Goal: Transaction & Acquisition: Purchase product/service

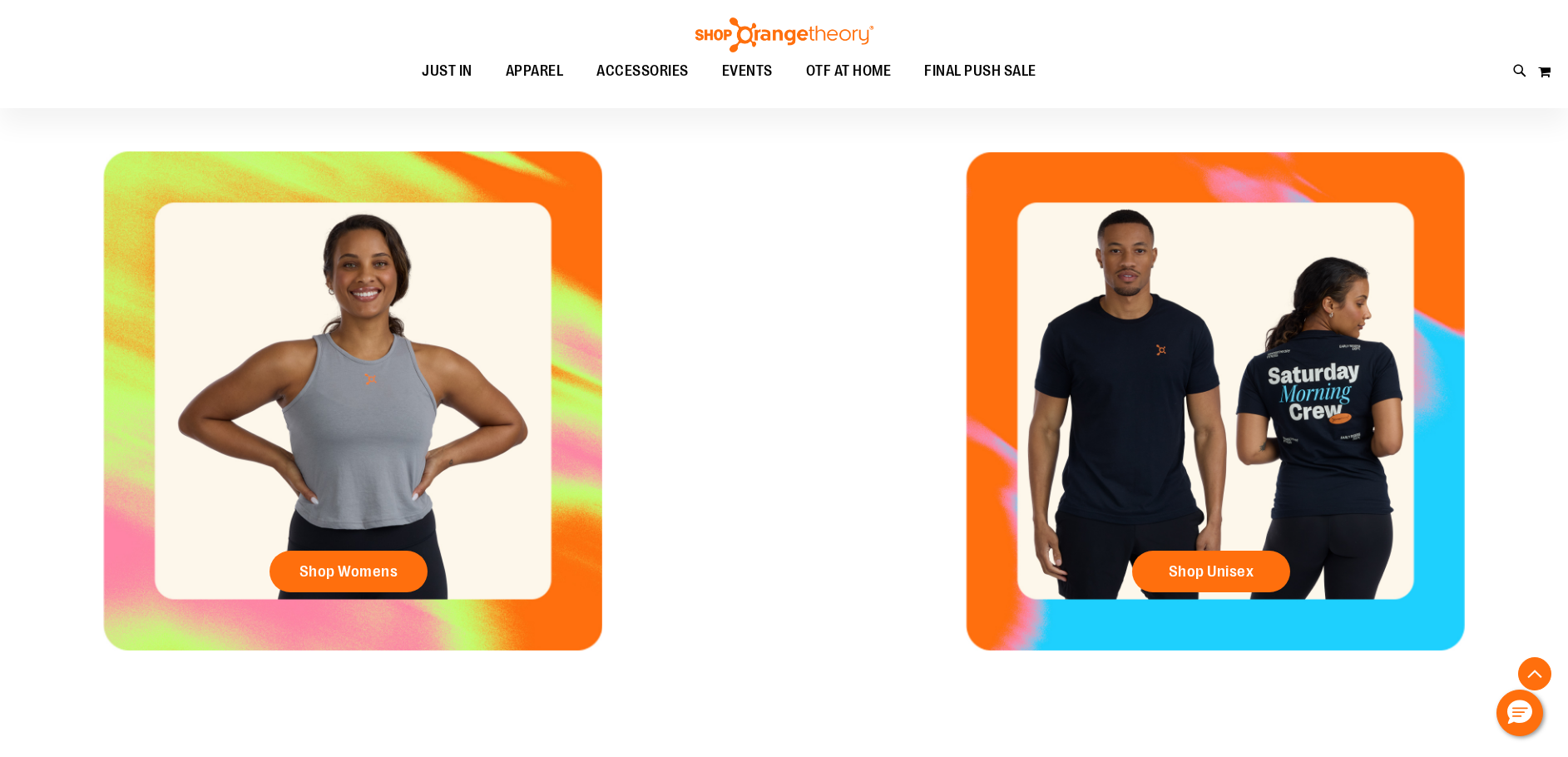
scroll to position [748, 0]
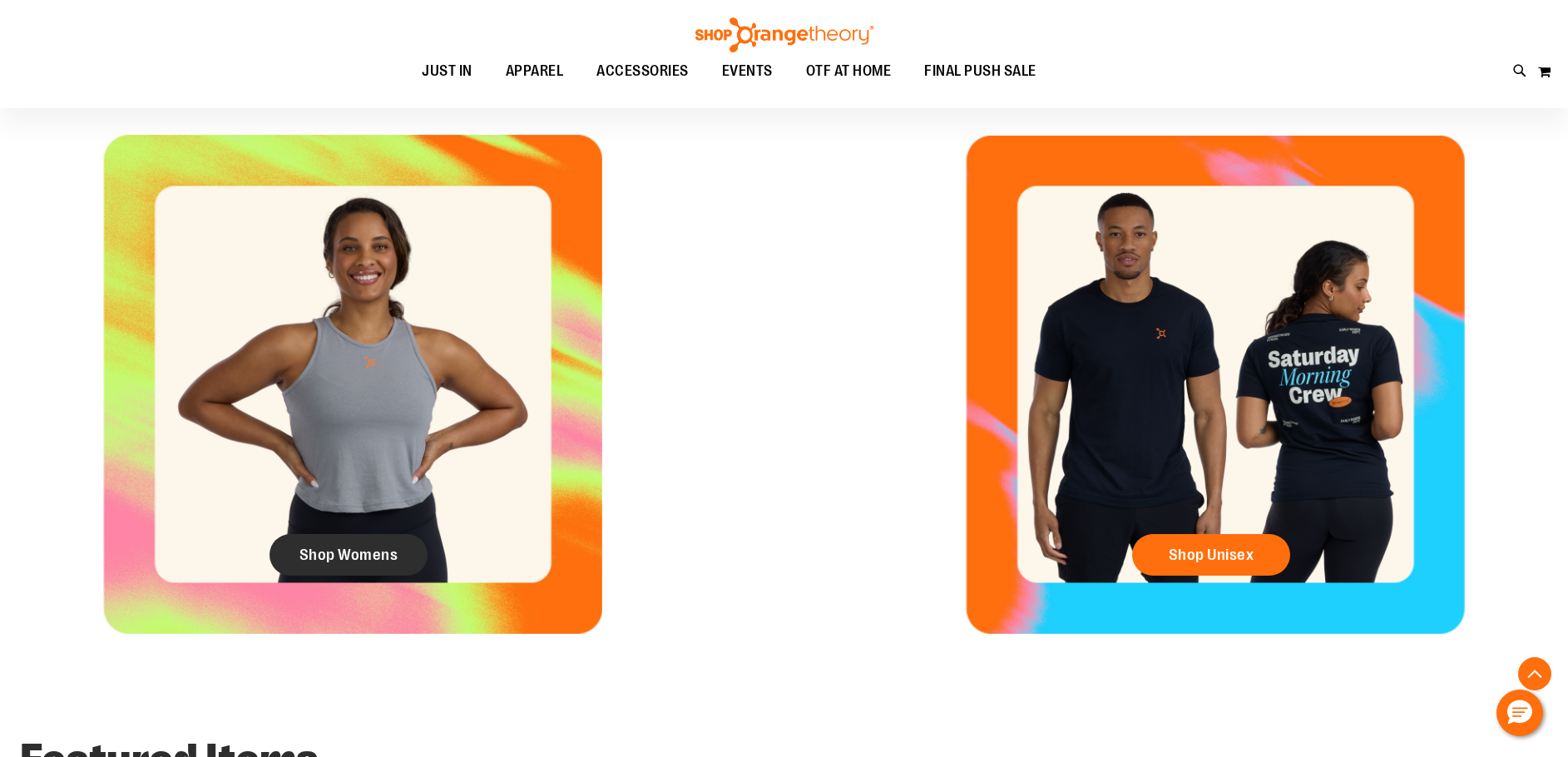
click at [325, 556] on span "Shop Womens" at bounding box center [349, 555] width 99 height 18
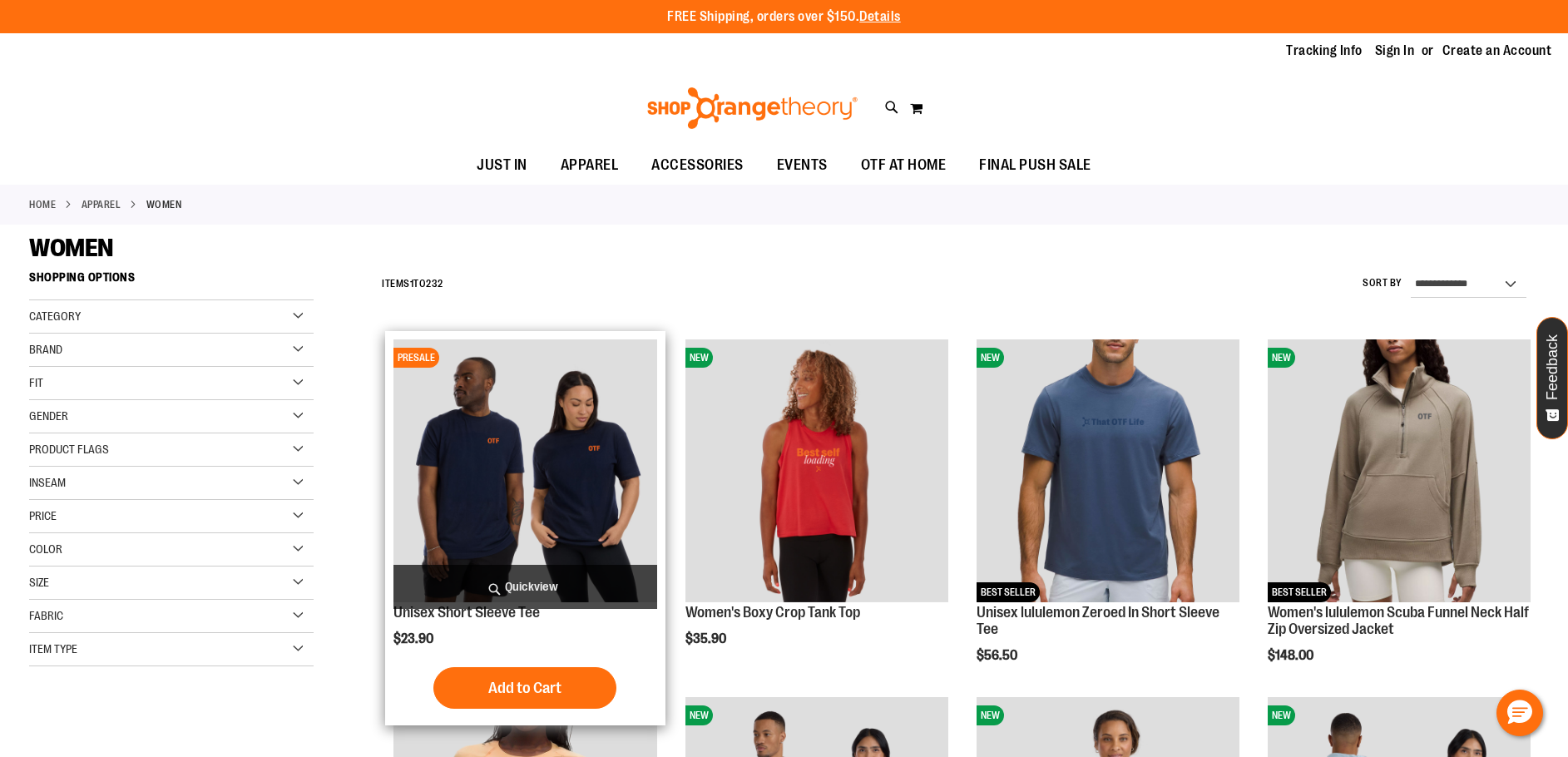
type input "**********"
click at [526, 521] on img "product" at bounding box center [525, 471] width 263 height 263
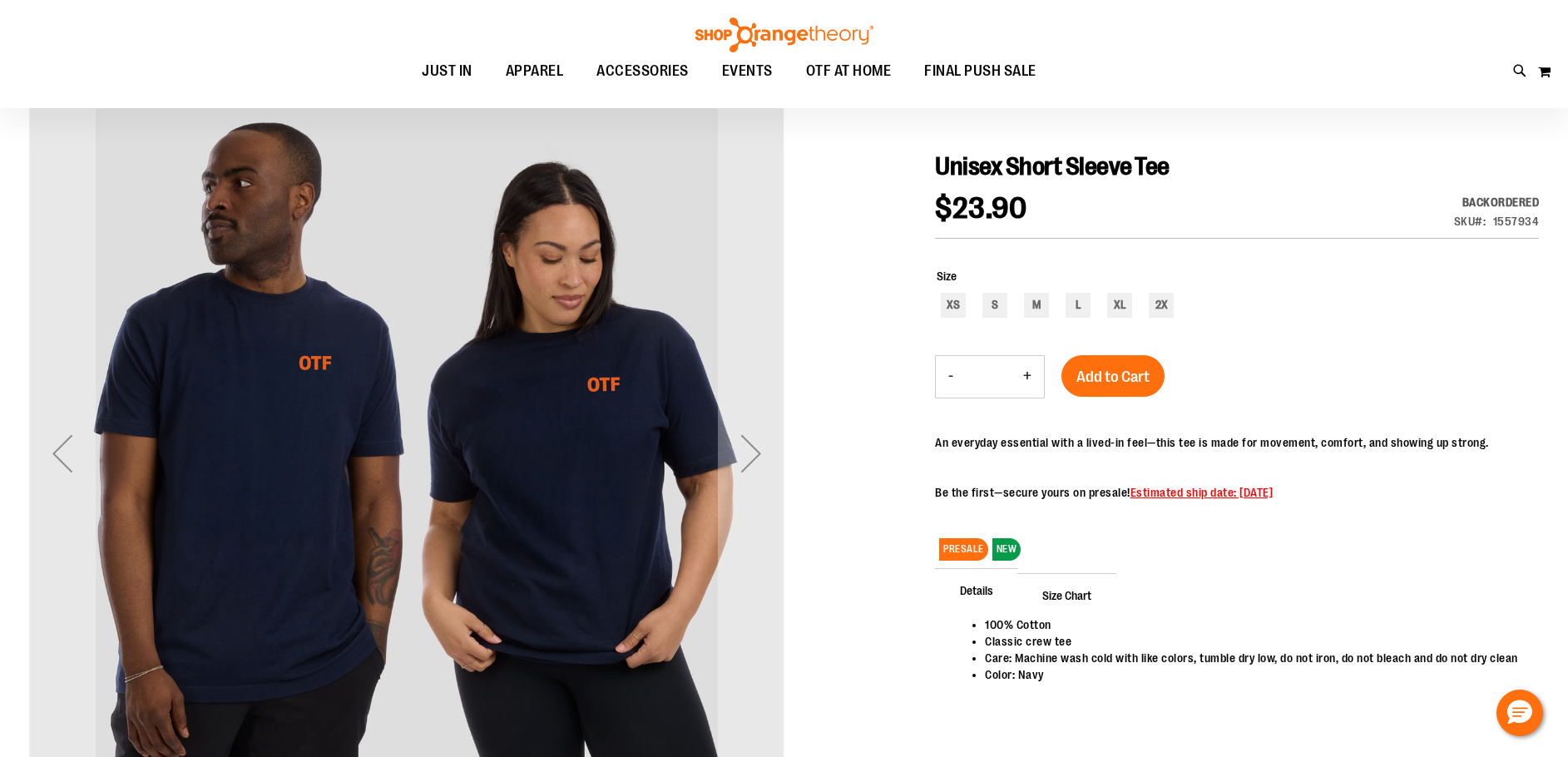
scroll to position [165, 0]
click at [735, 467] on div "Next" at bounding box center [750, 453] width 67 height 67
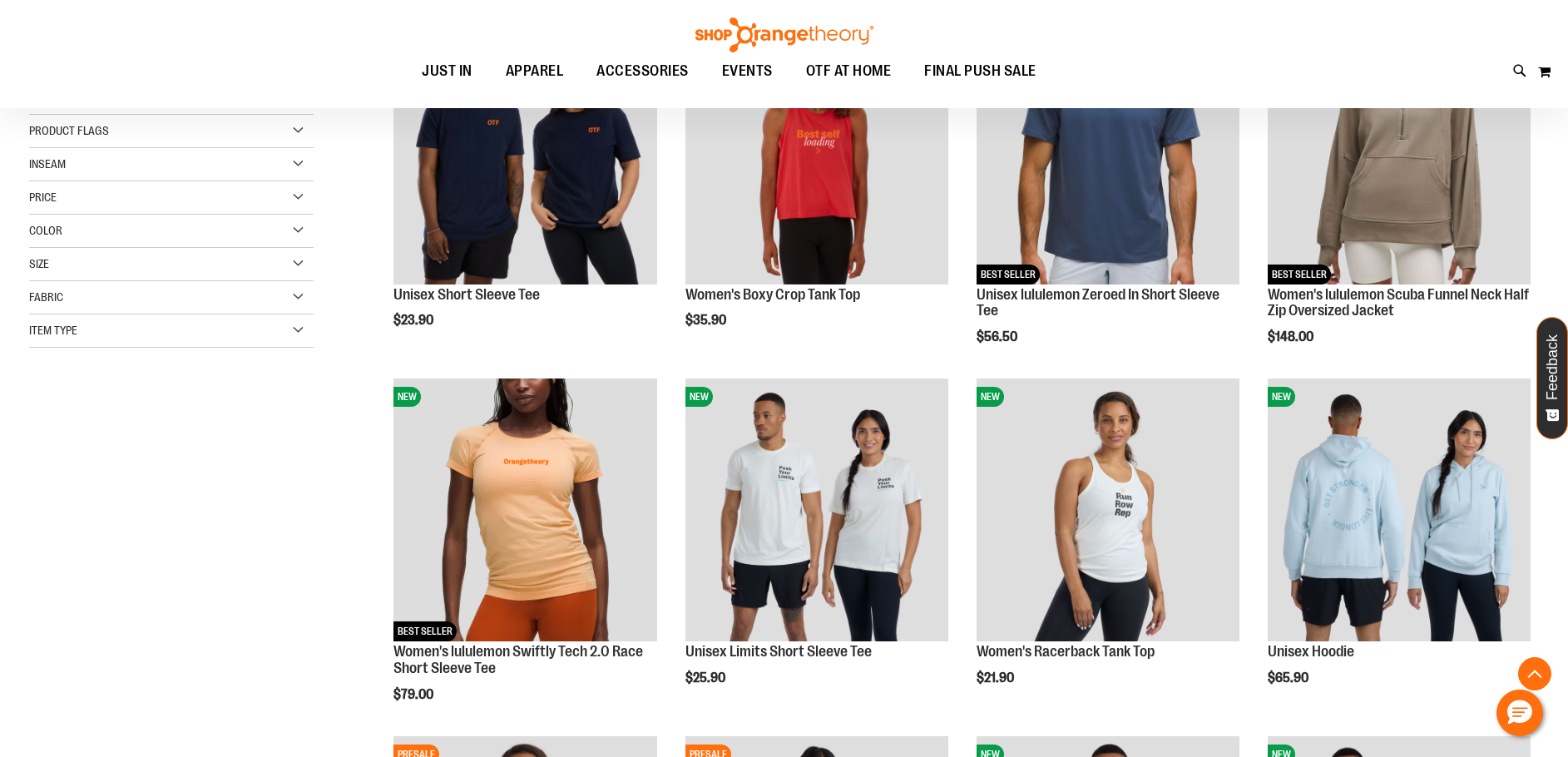
scroll to position [332, 0]
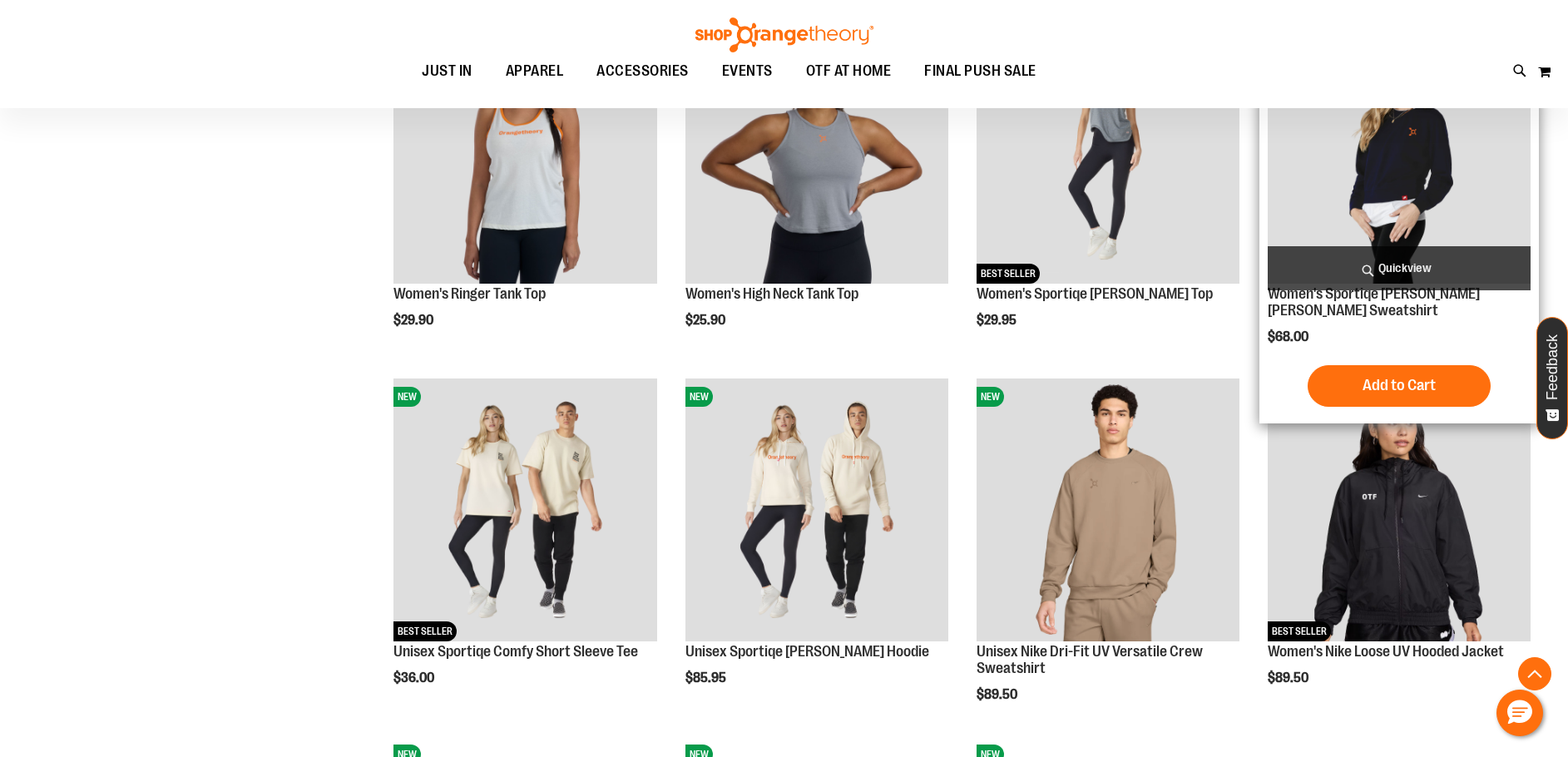
scroll to position [1414, 0]
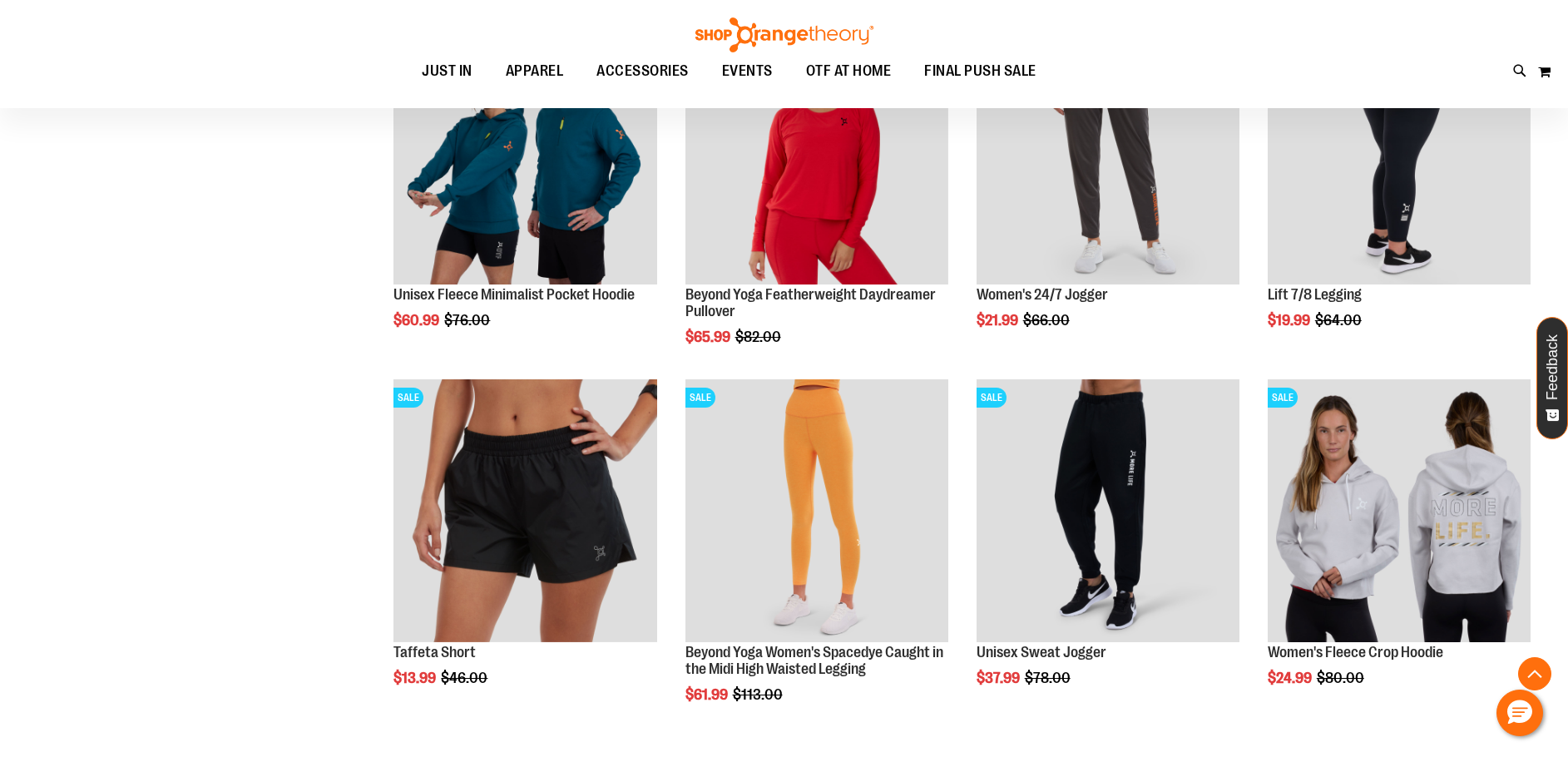
scroll to position [2828, 0]
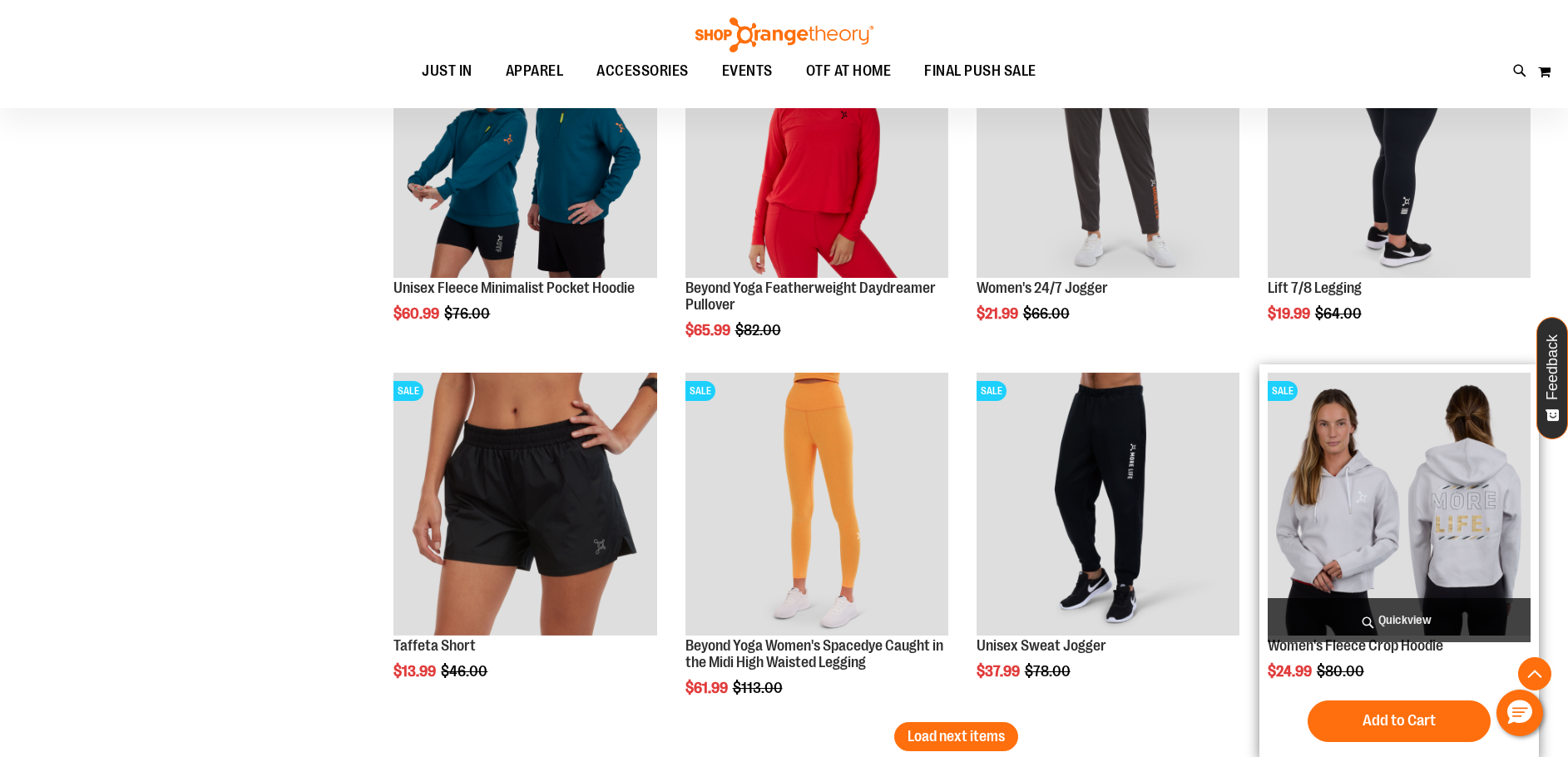
type input "**********"
click at [1354, 493] on img "product" at bounding box center [1399, 504] width 263 height 263
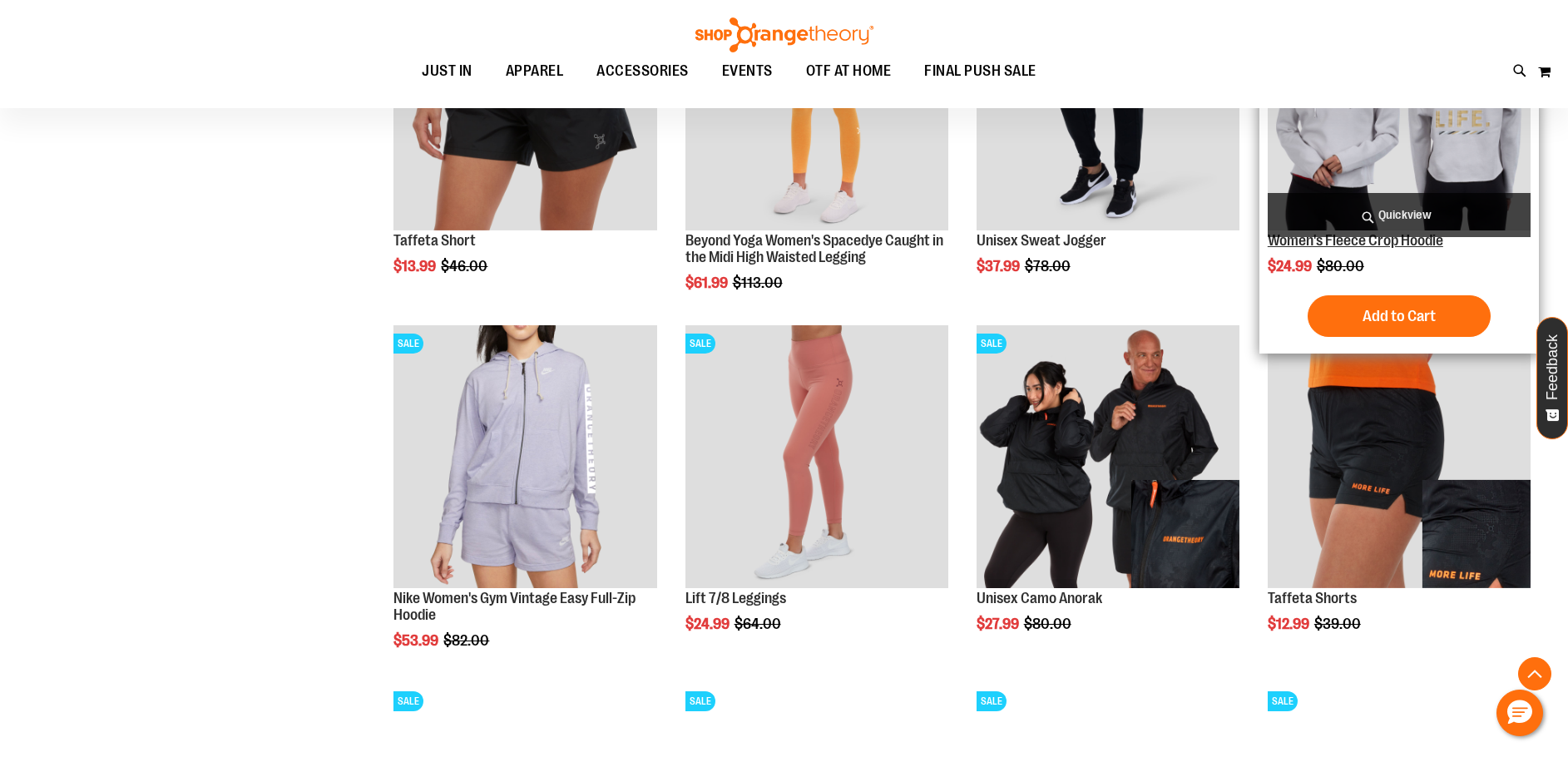
scroll to position [1164, 0]
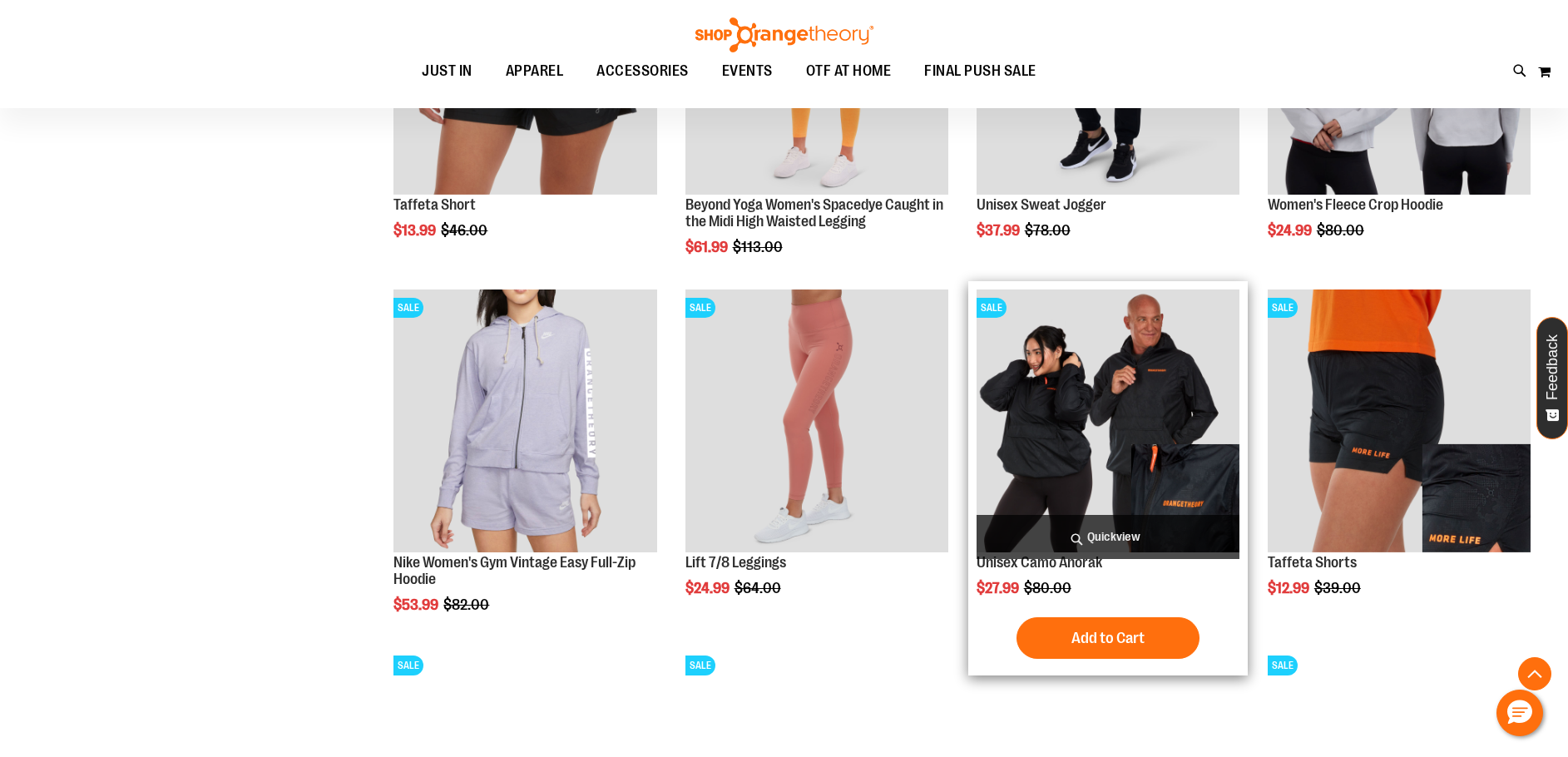
type input "**********"
click at [1092, 429] on img "product" at bounding box center [1108, 421] width 263 height 263
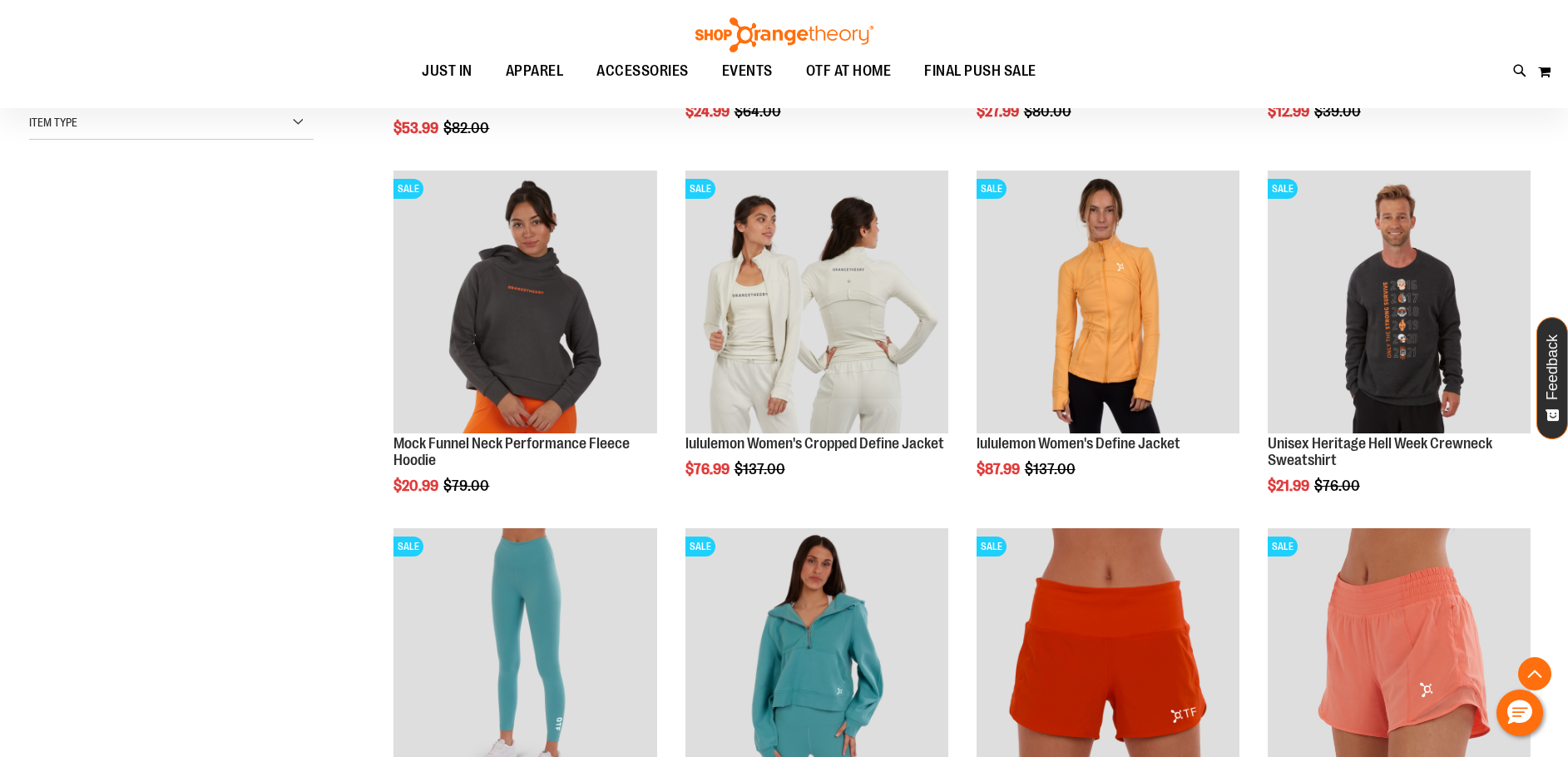
scroll to position [316, 0]
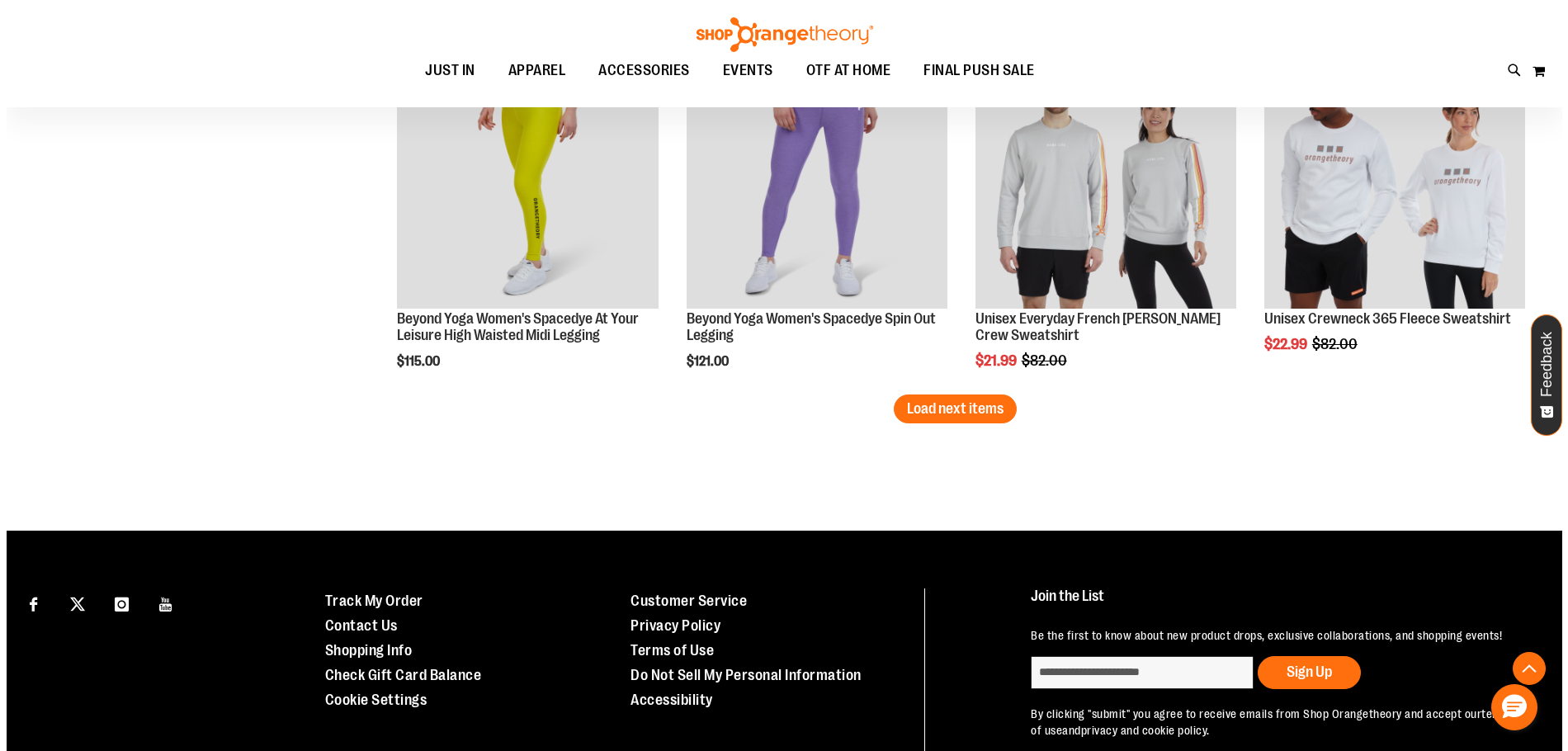
scroll to position [2955, 0]
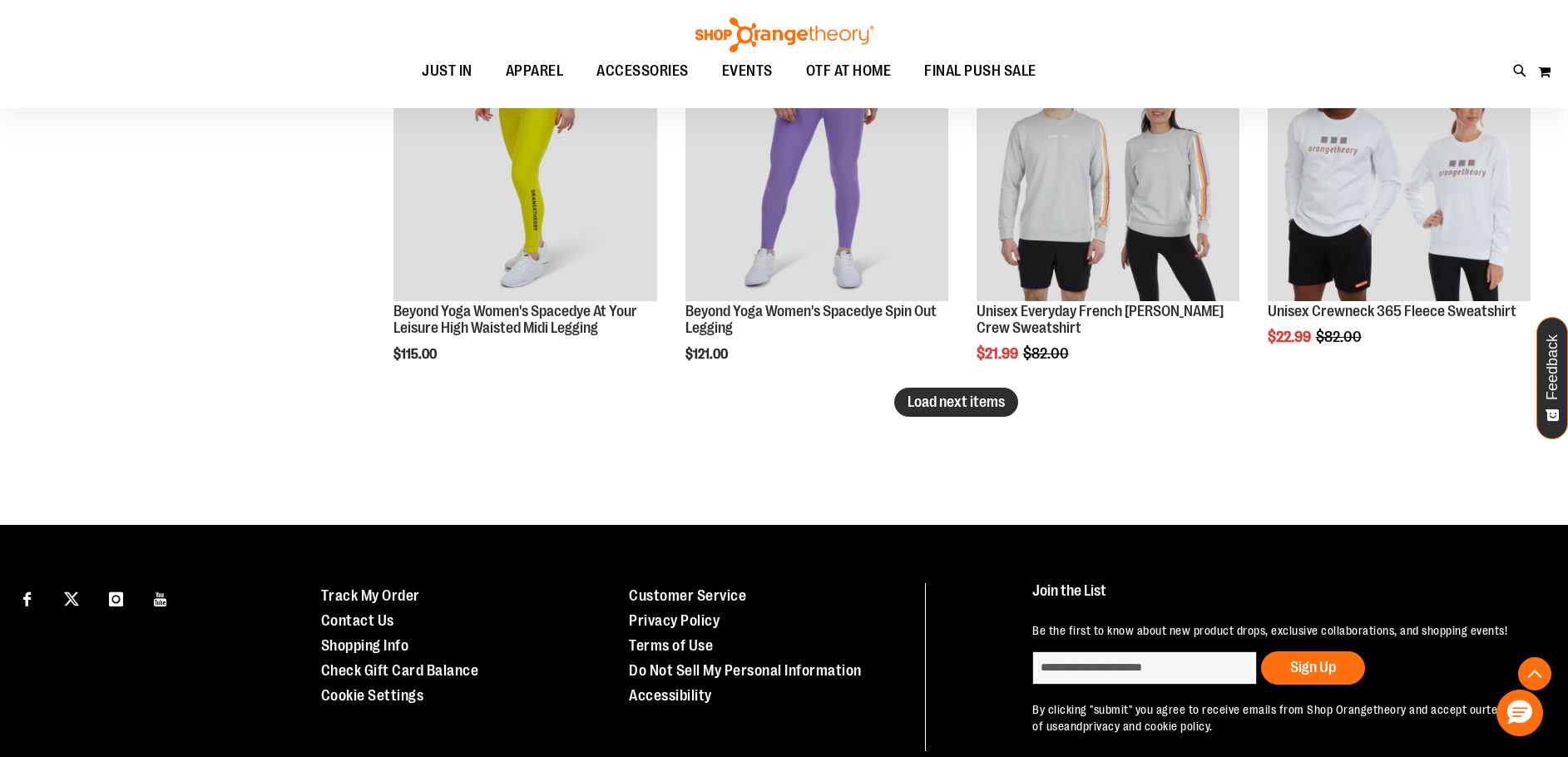
type input "**********"
click at [943, 400] on span "Load next items" at bounding box center [956, 402] width 98 height 16
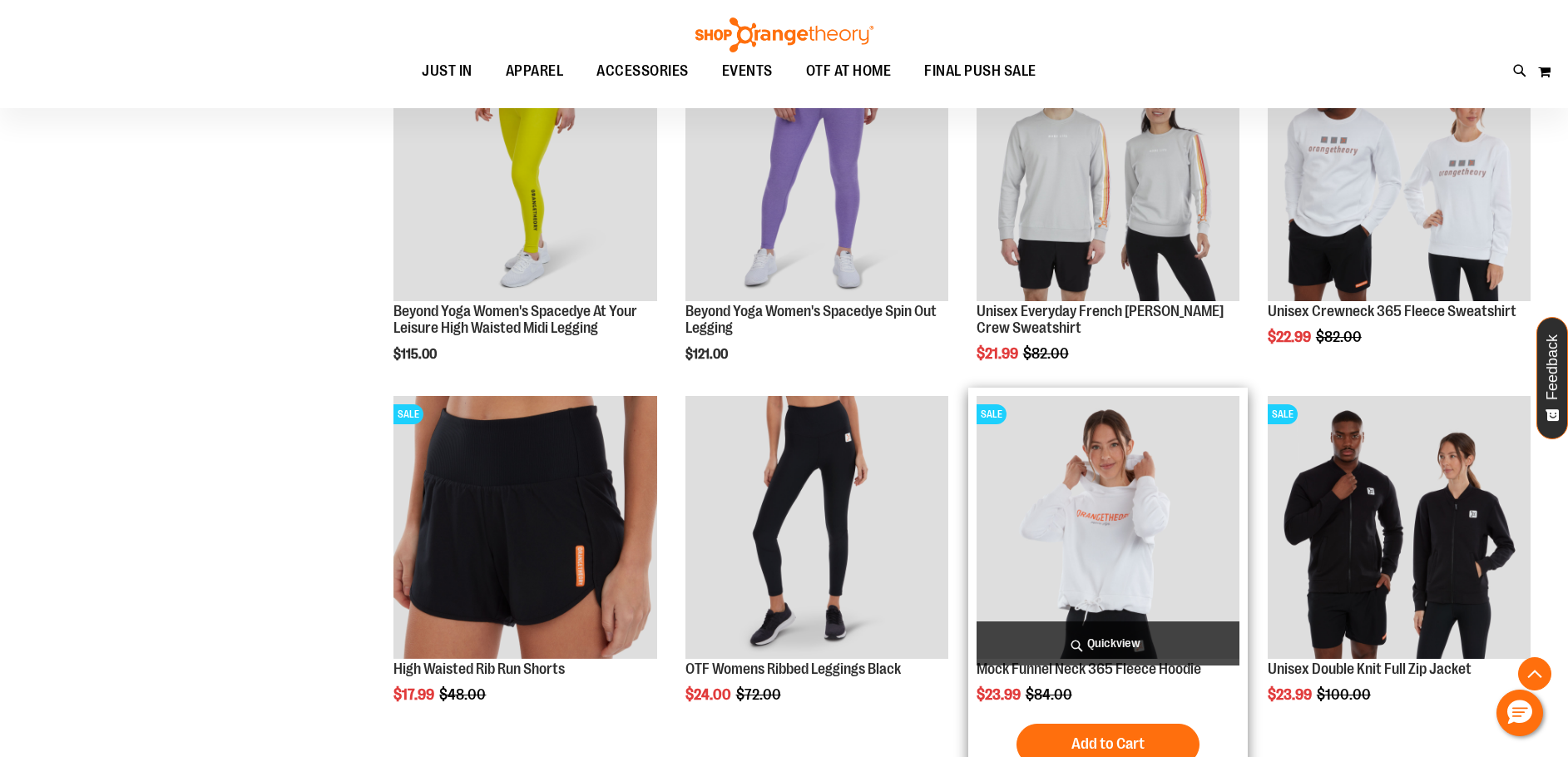
click at [1133, 661] on span "Quickview" at bounding box center [1108, 644] width 263 height 44
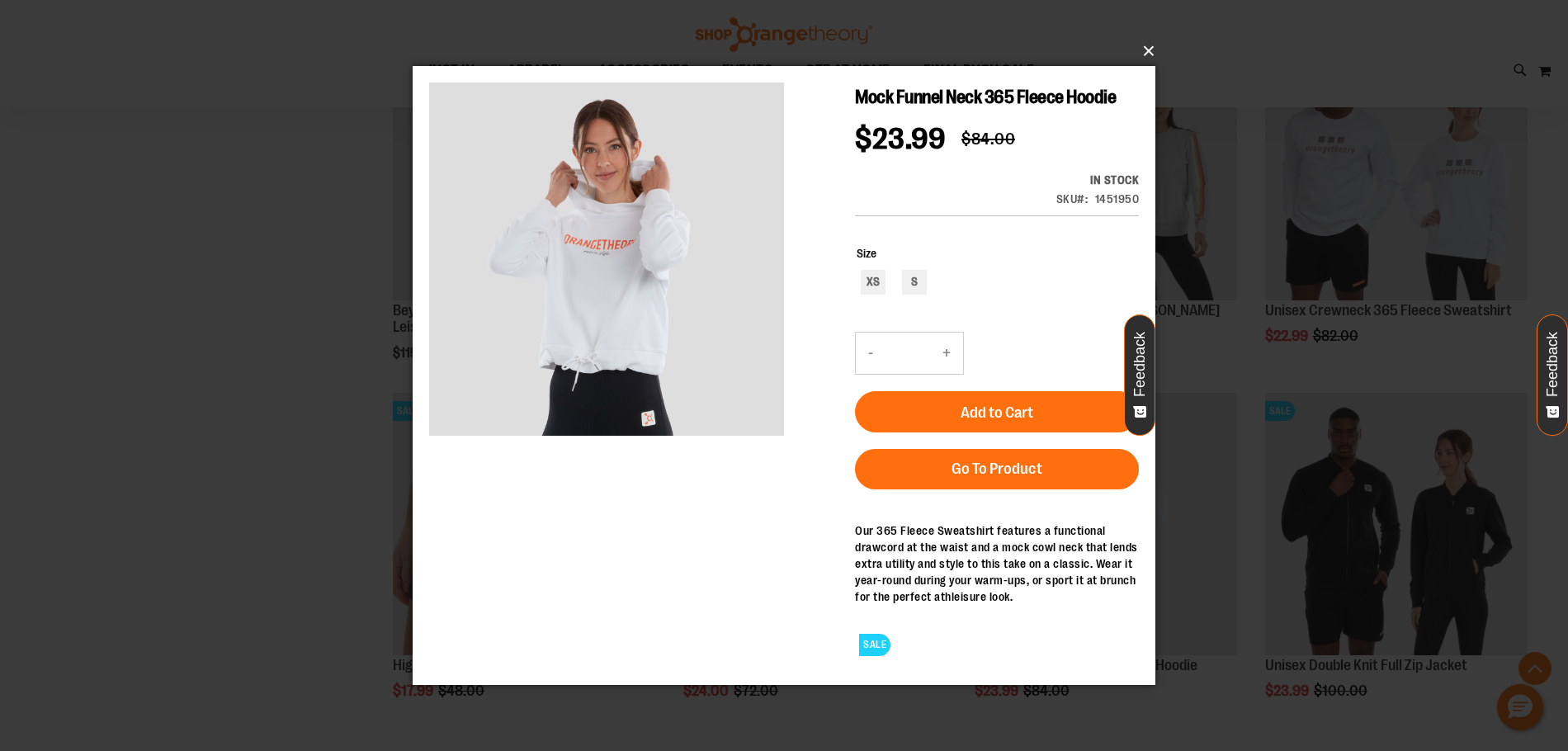
click at [1150, 51] on button "×" at bounding box center [789, 51] width 743 height 36
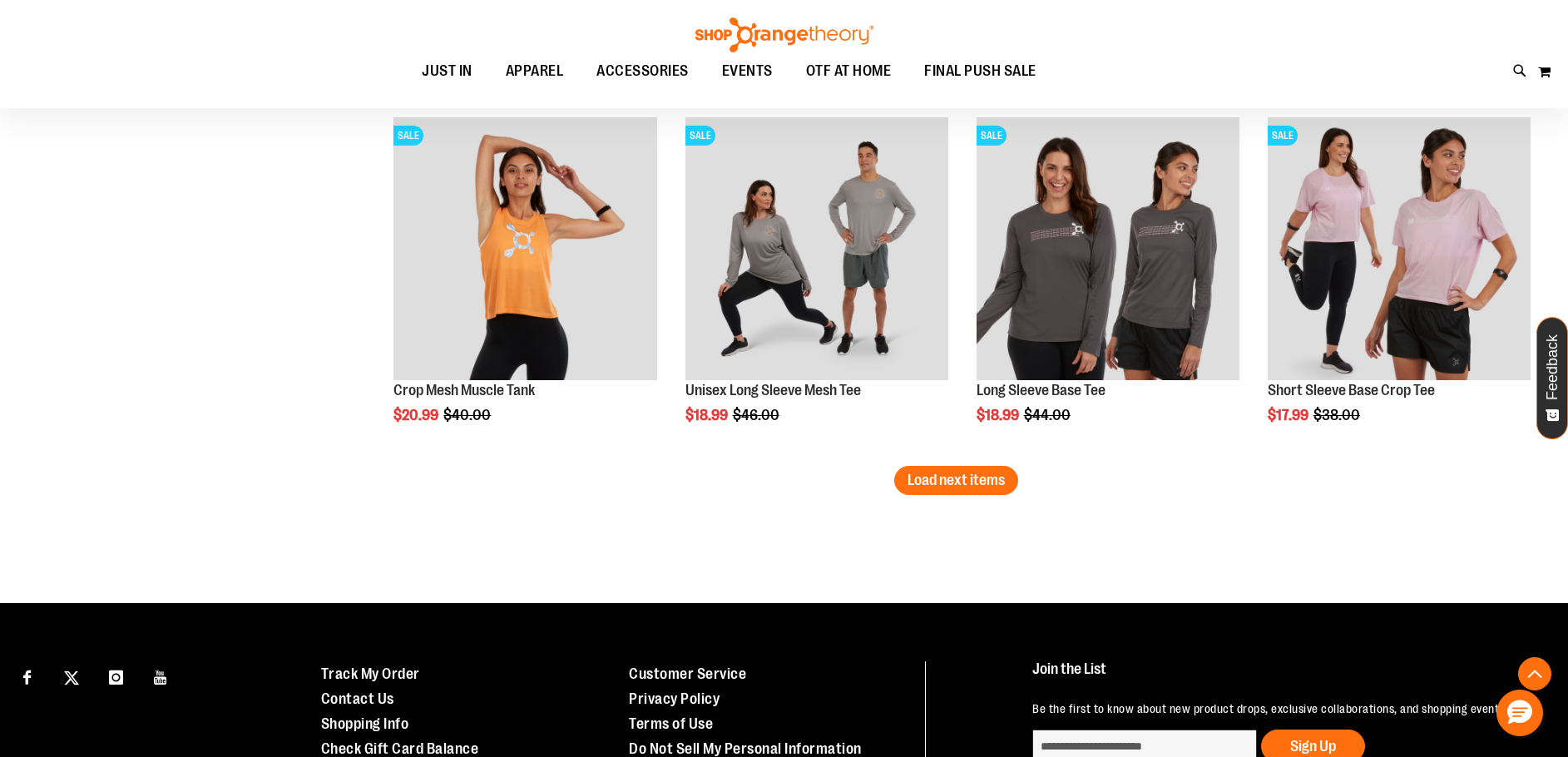
scroll to position [3978, 0]
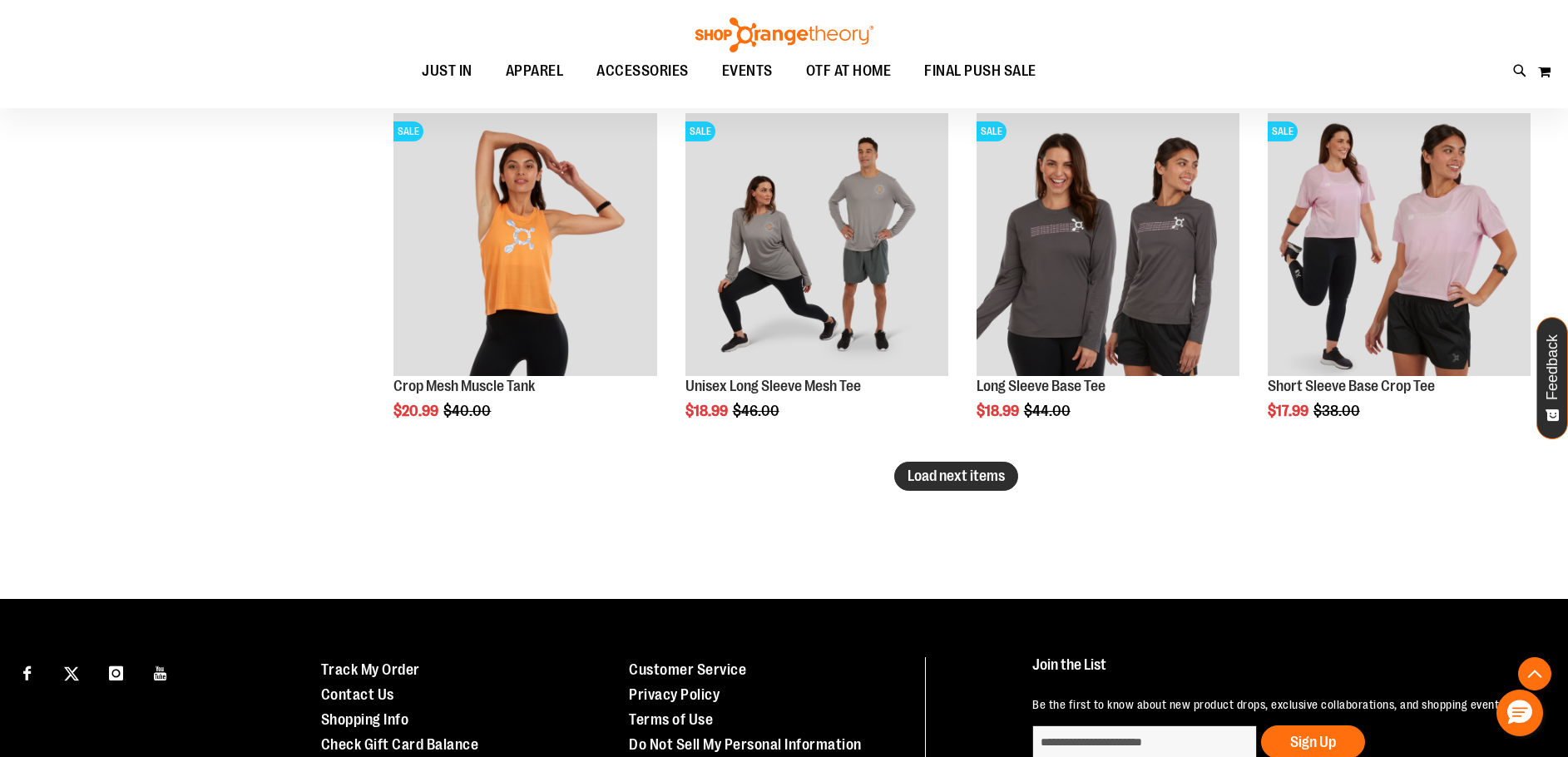
click at [996, 476] on span "Load next items" at bounding box center [956, 476] width 98 height 16
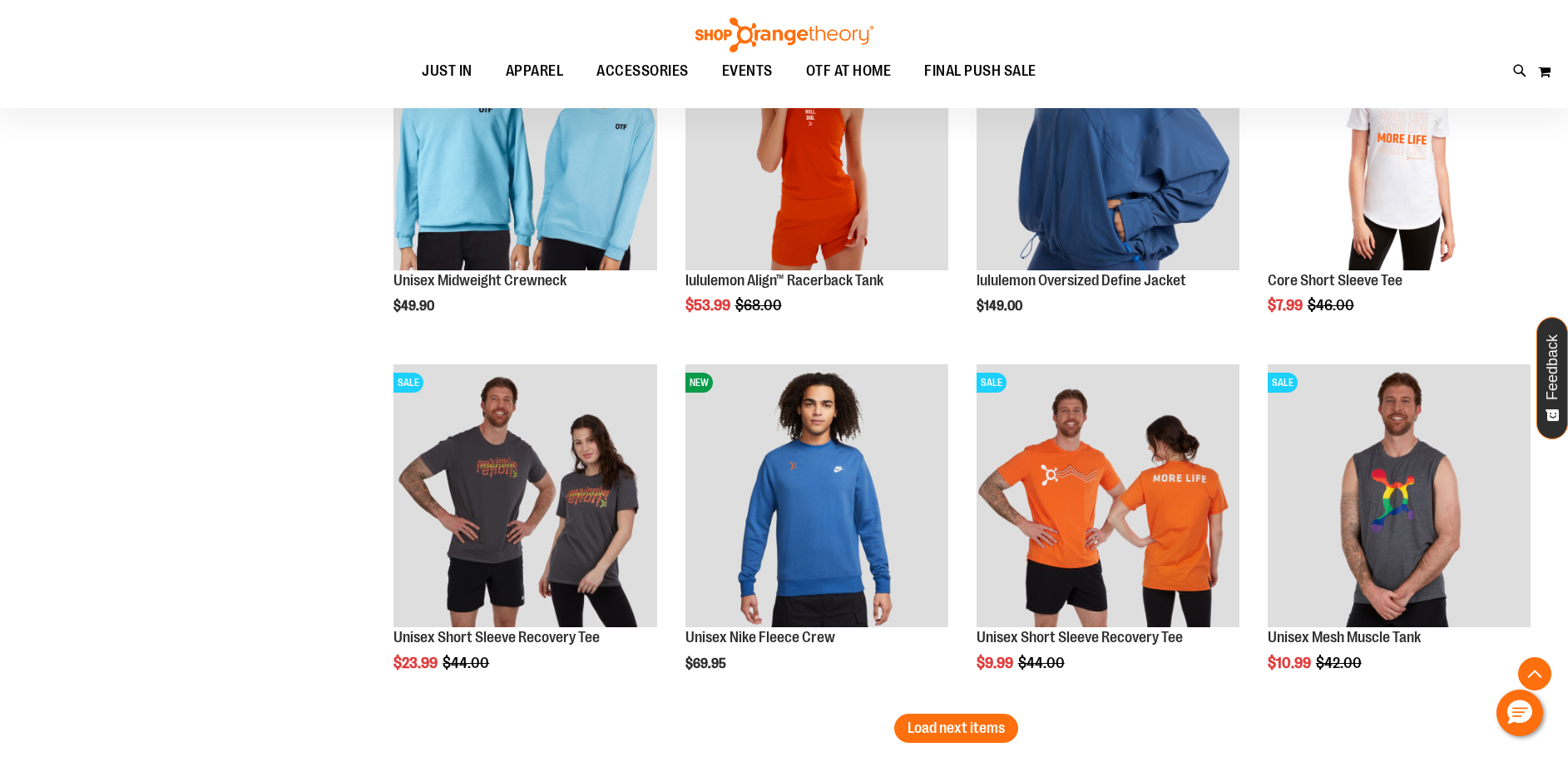
scroll to position [4893, 0]
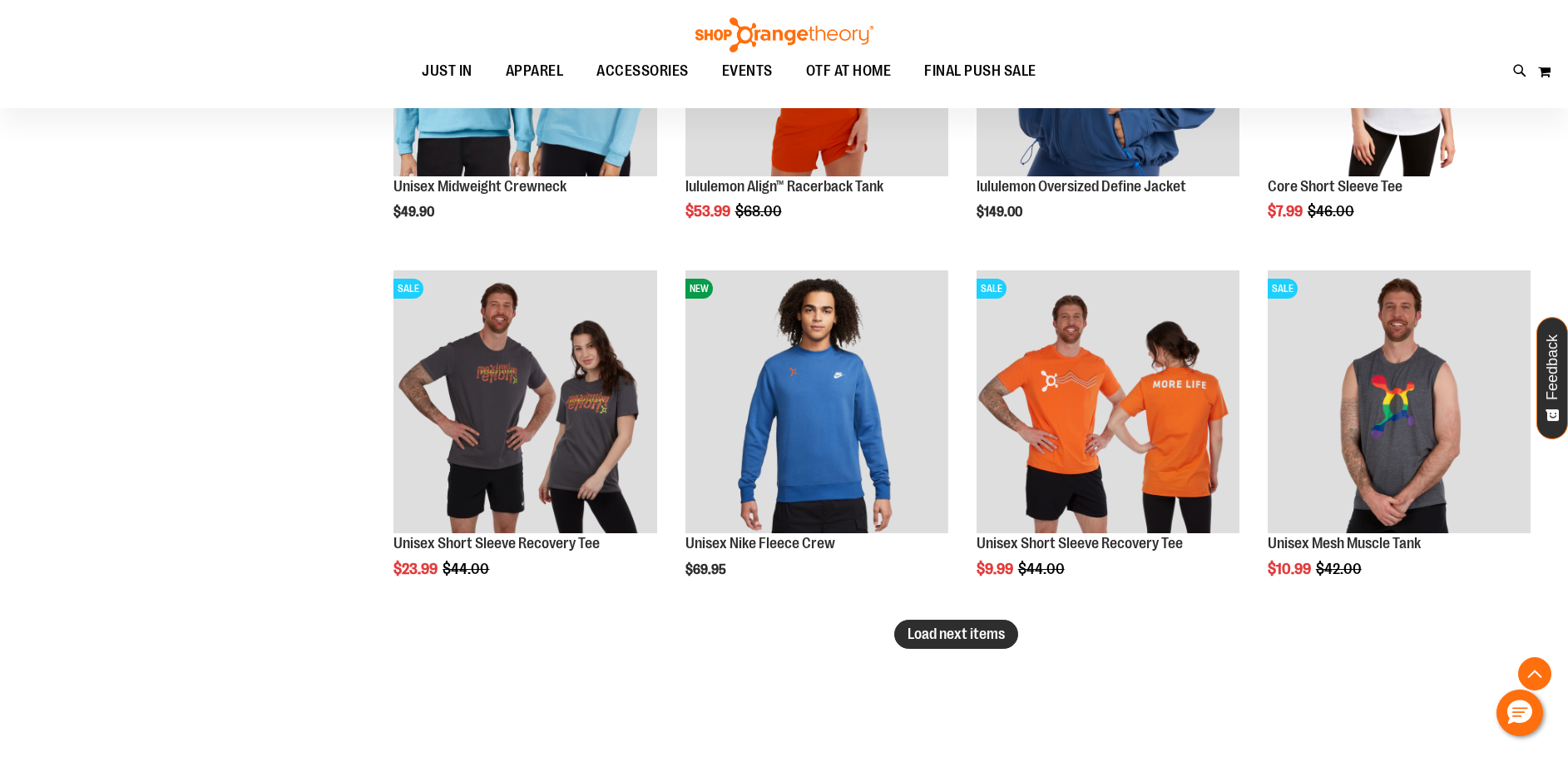
click at [1001, 628] on span "Load next items" at bounding box center [956, 634] width 98 height 16
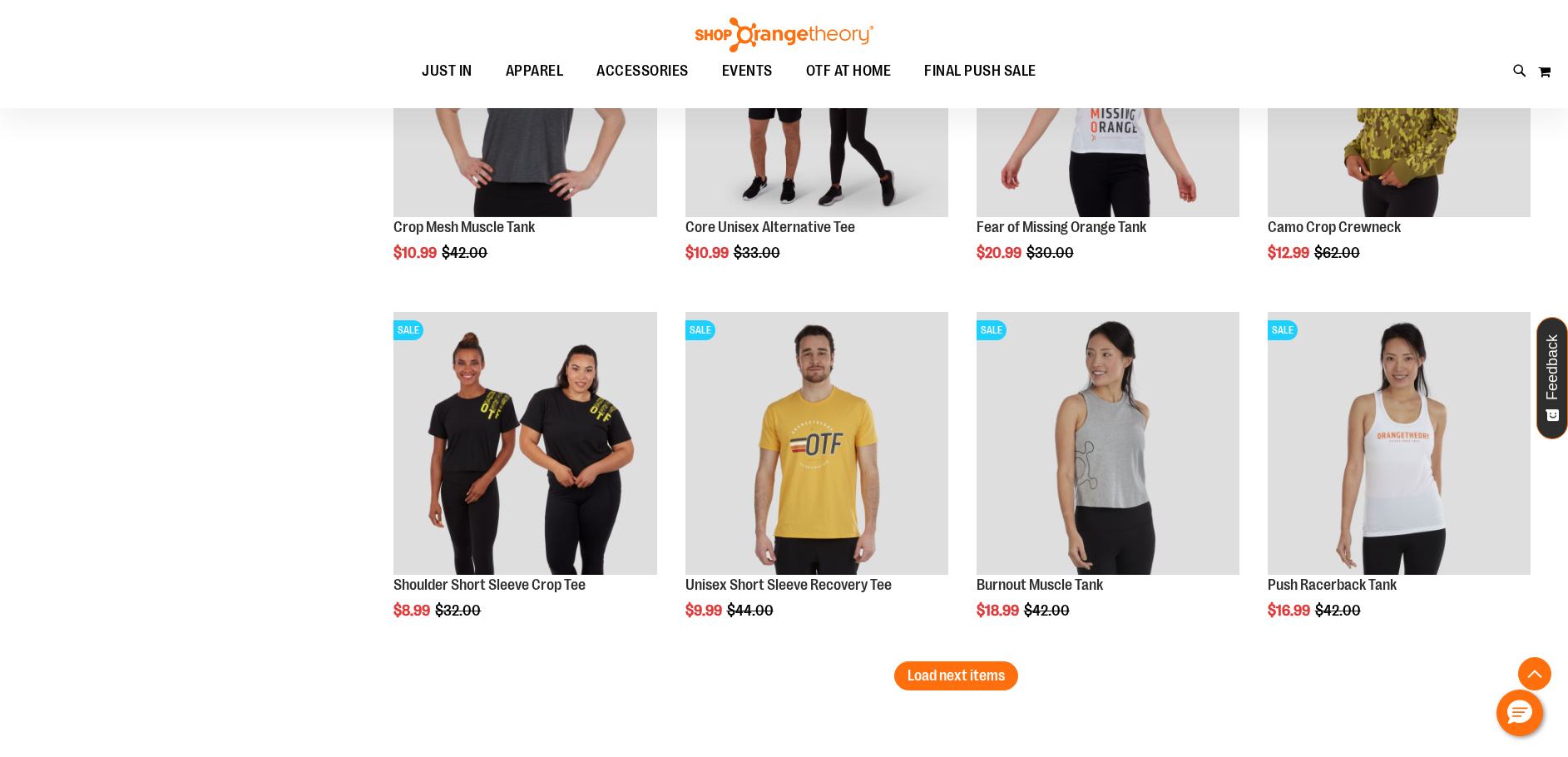
scroll to position [5975, 0]
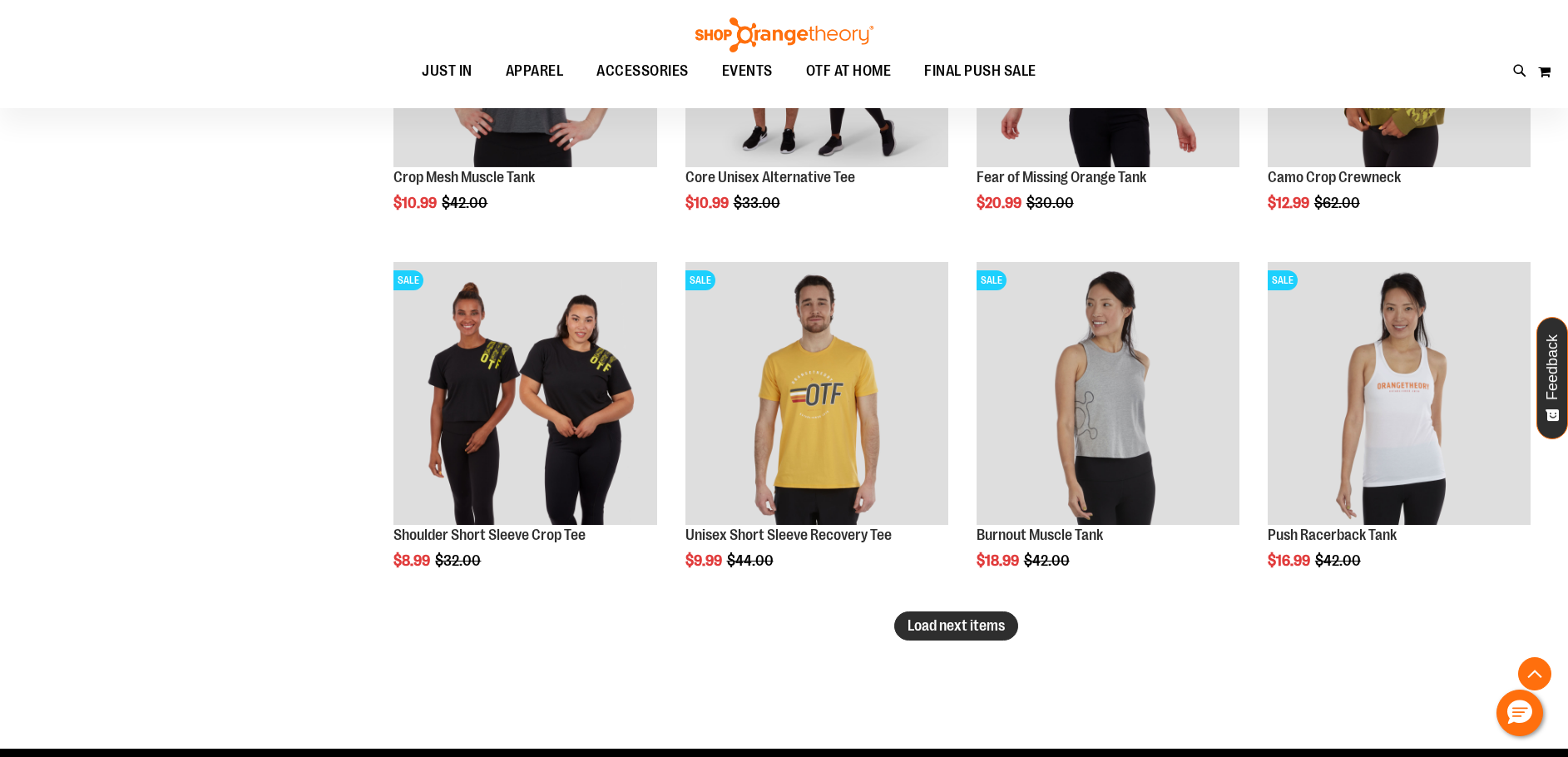
click at [913, 633] on span "Load next items" at bounding box center [956, 626] width 98 height 16
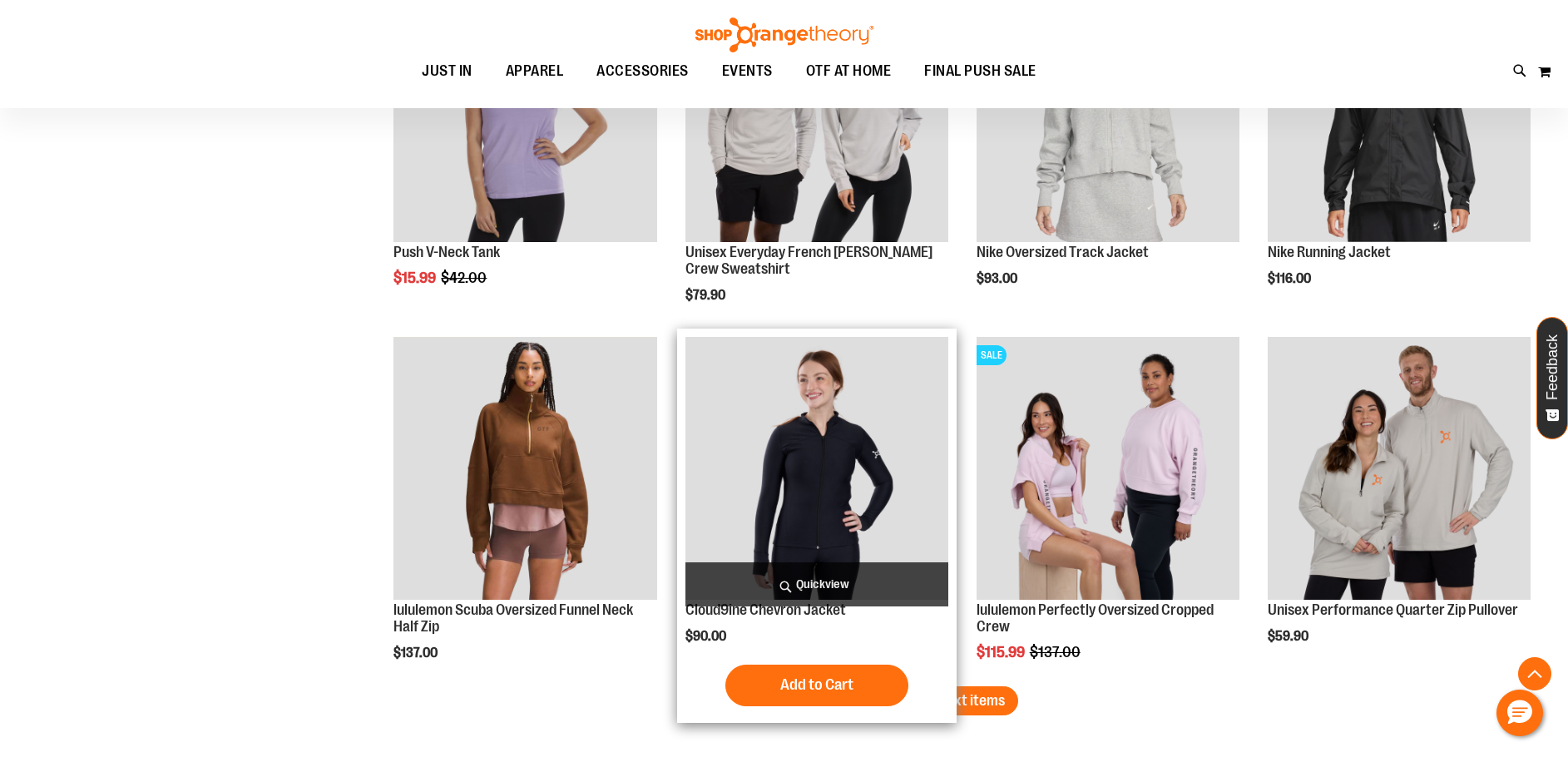
scroll to position [7057, 0]
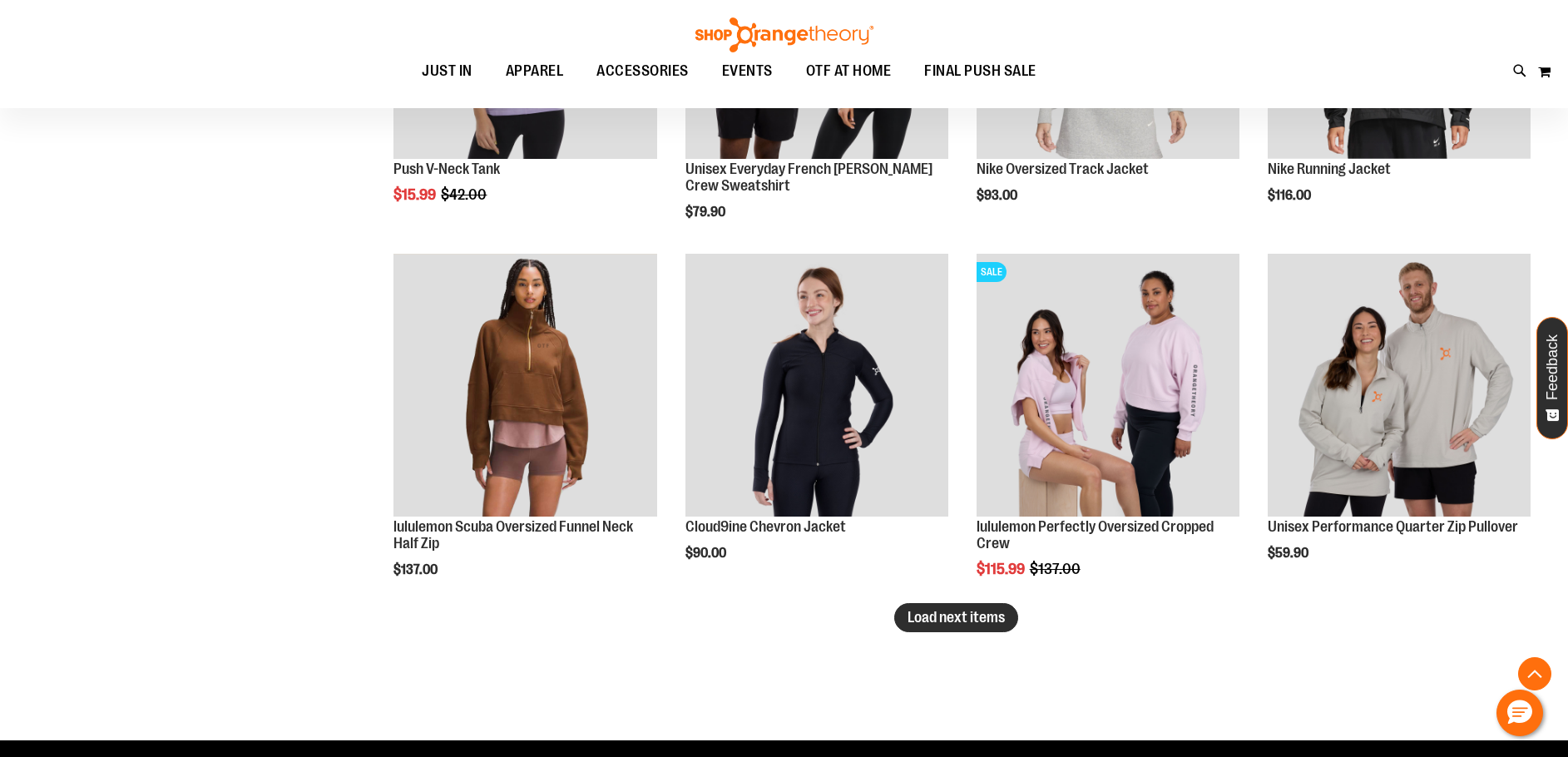
click at [918, 624] on span "Load next items" at bounding box center [956, 617] width 98 height 16
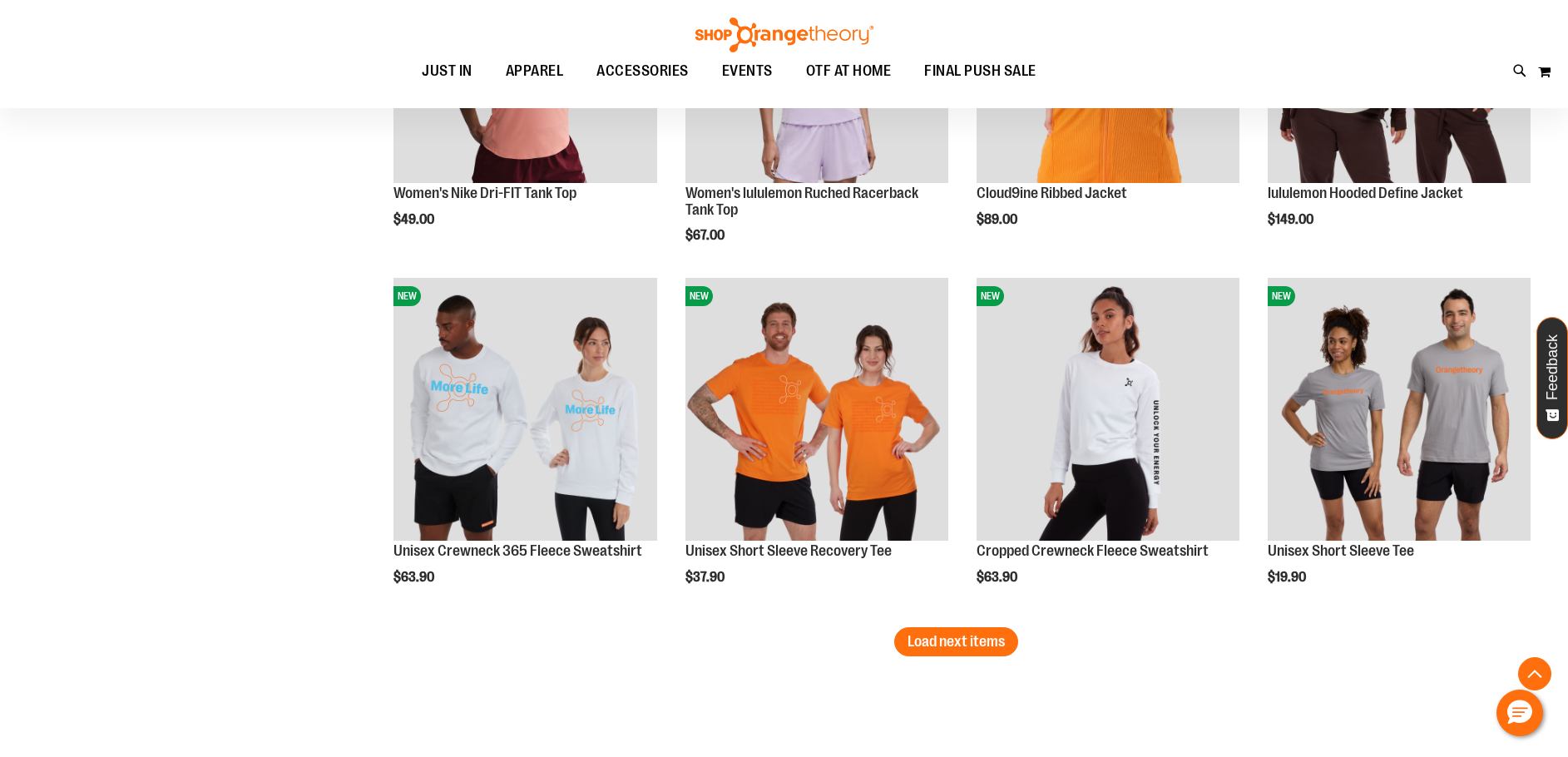
scroll to position [8222, 0]
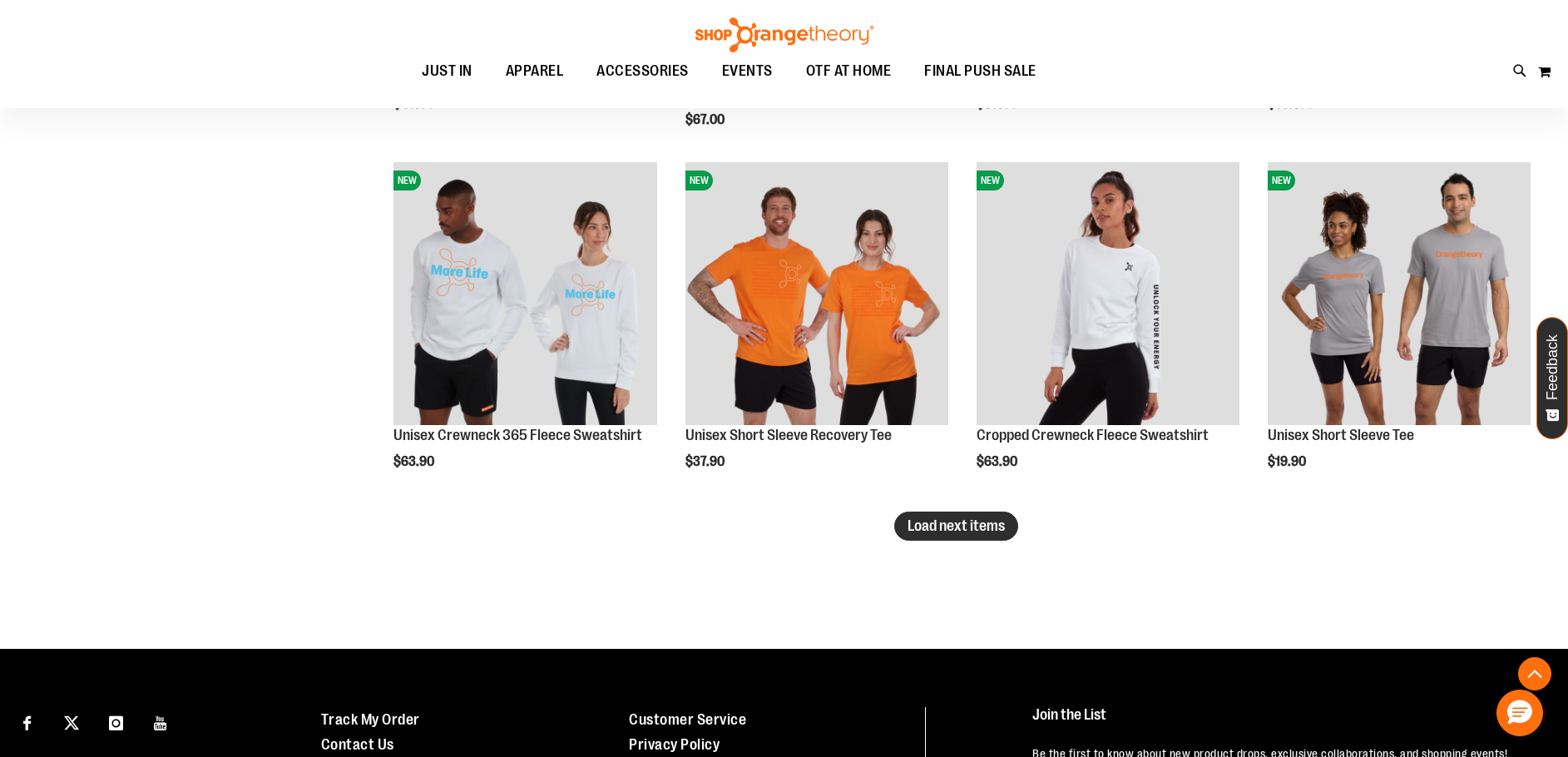
click at [953, 525] on span "Load next items" at bounding box center [956, 526] width 98 height 16
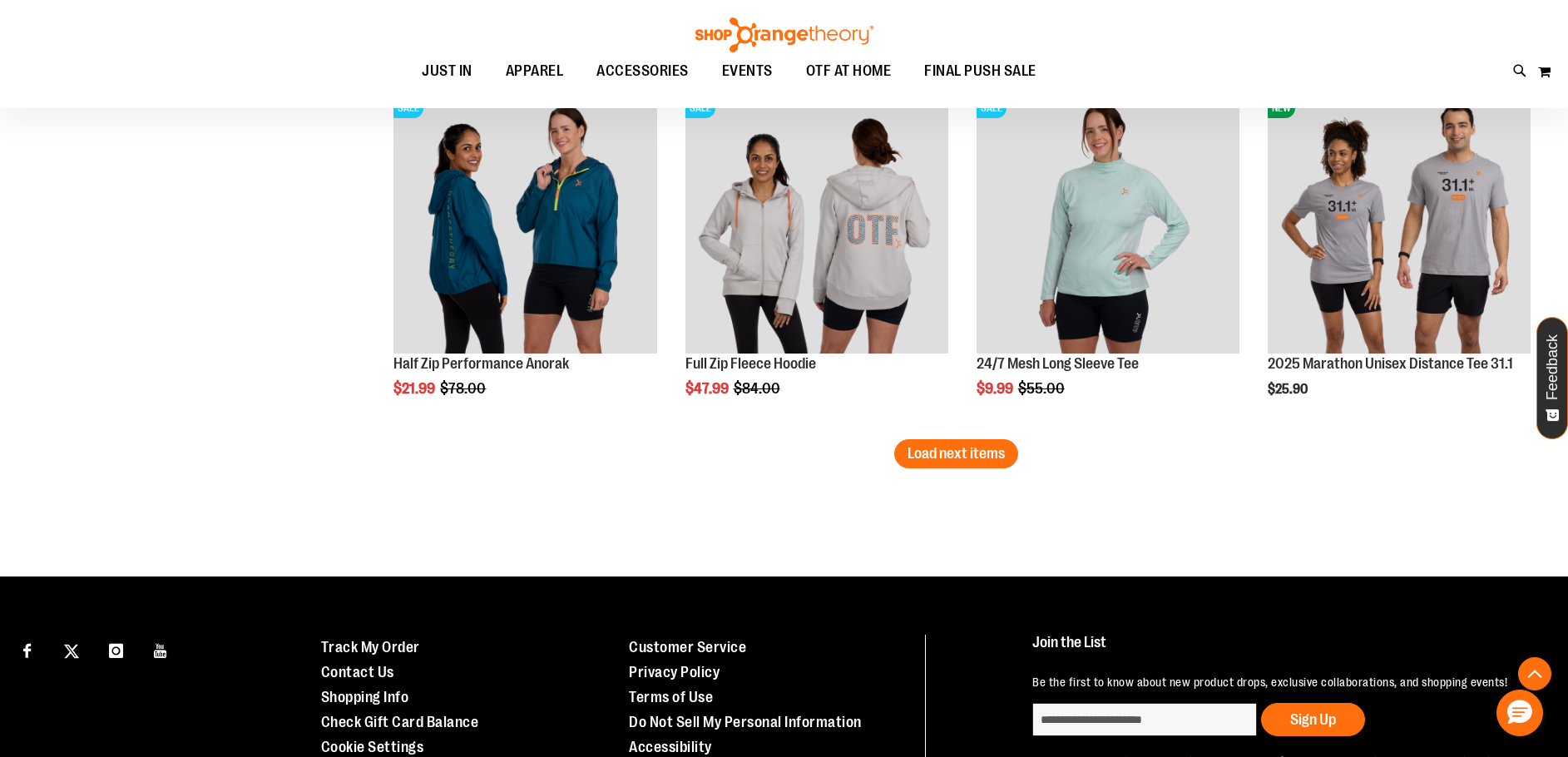
scroll to position [9220, 0]
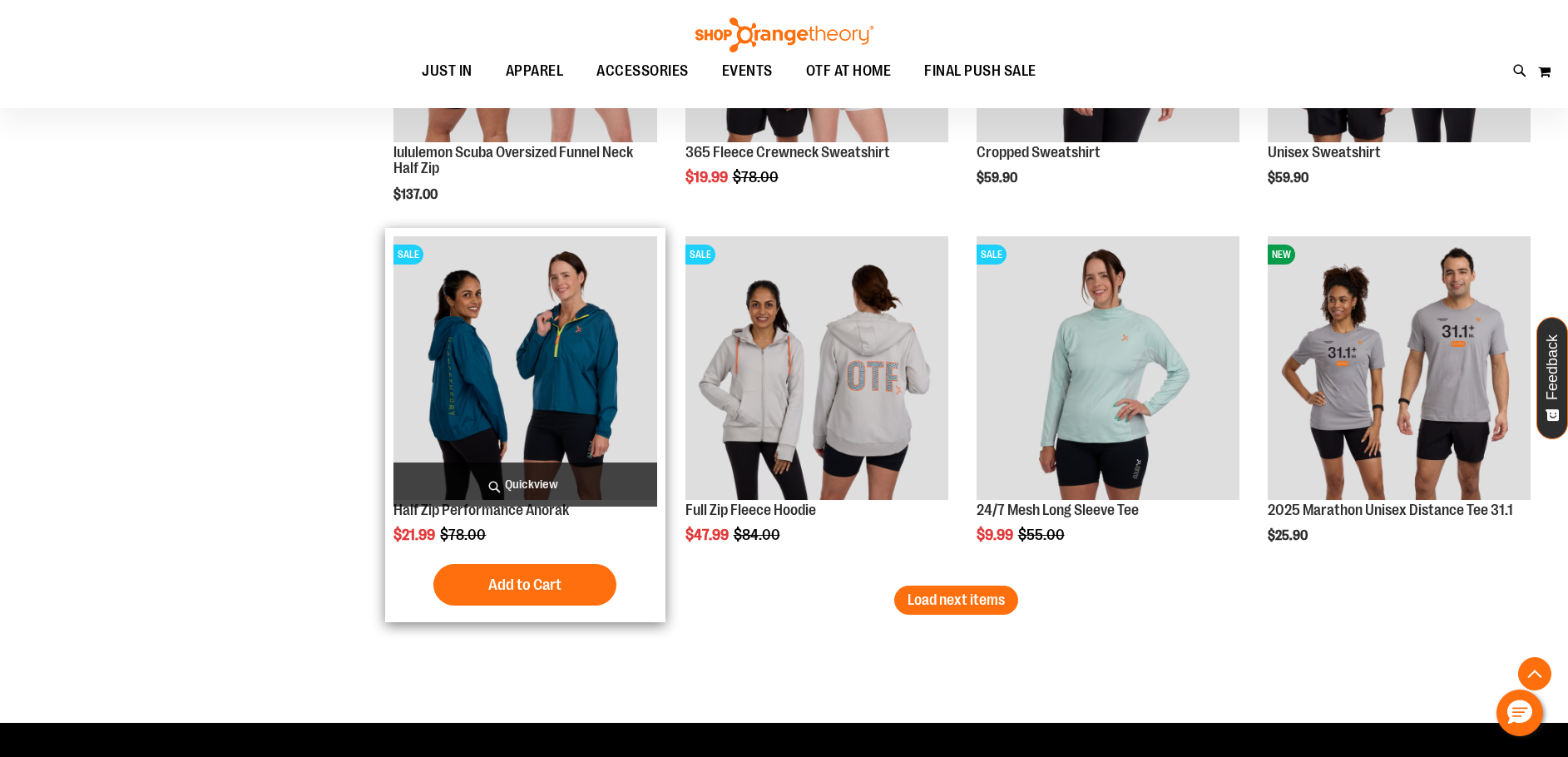
click at [415, 440] on img "product" at bounding box center [525, 368] width 263 height 263
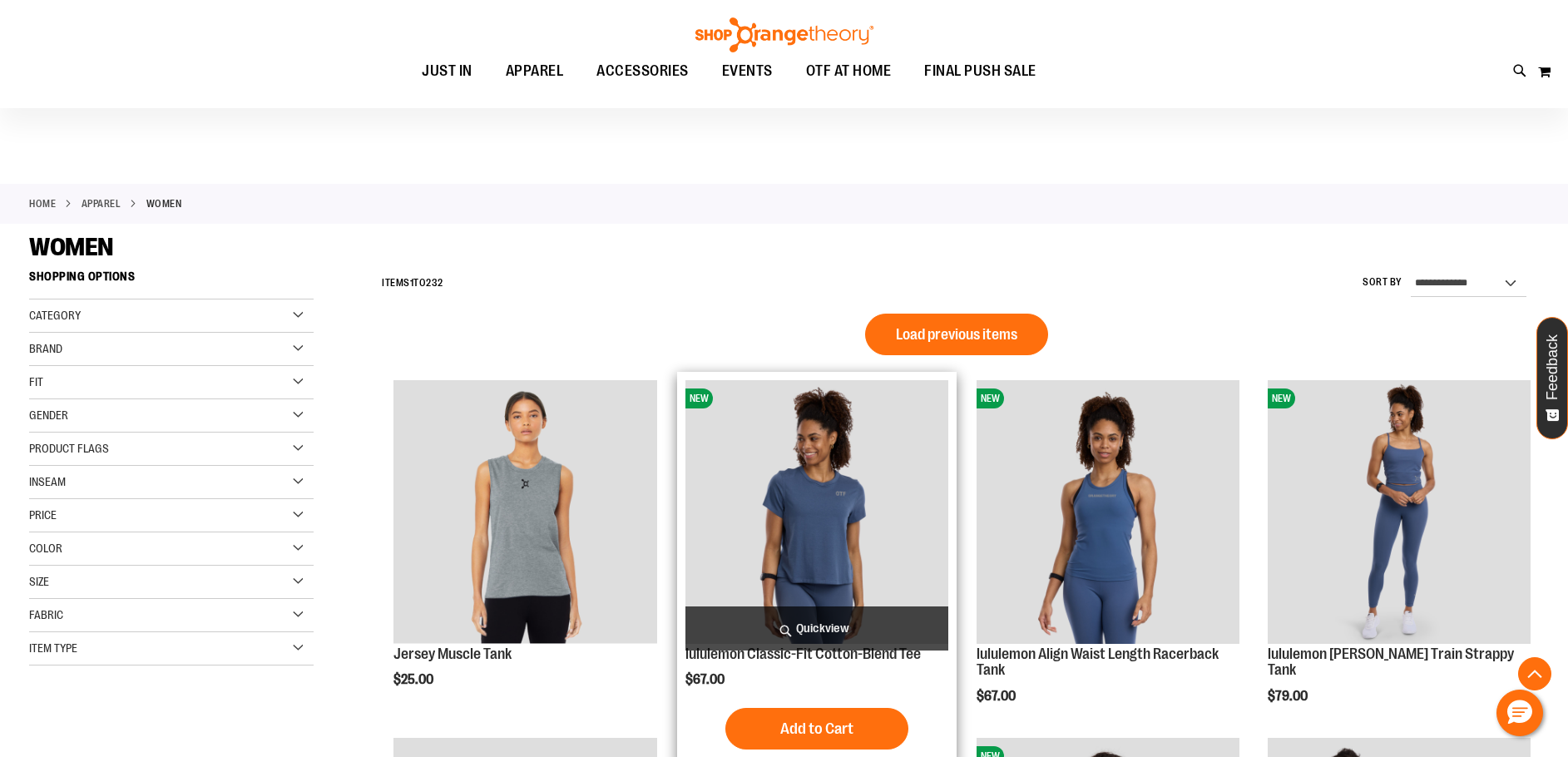
scroll to position [1108, 0]
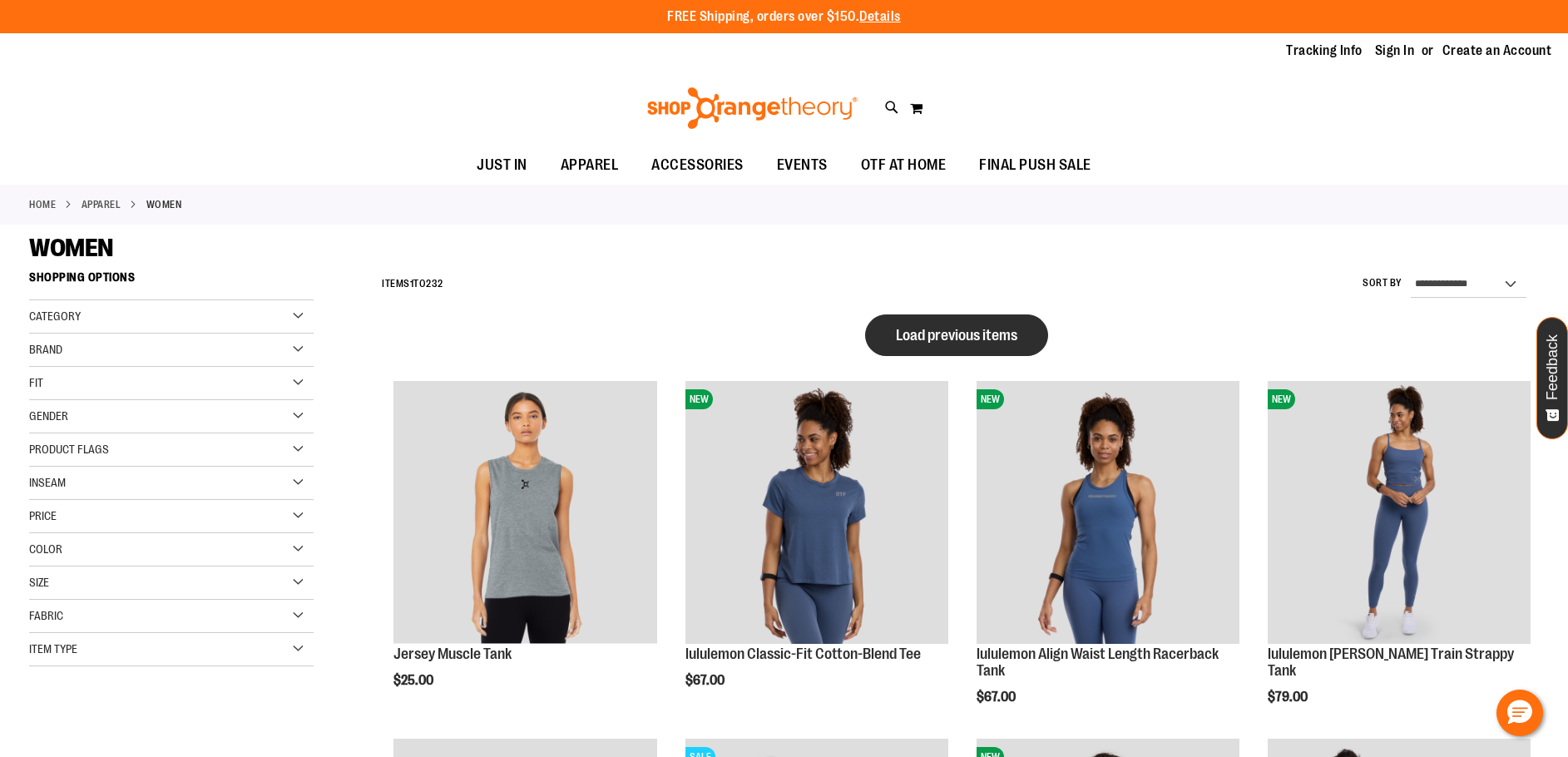
type input "**********"
drag, startPoint x: 952, startPoint y: 340, endPoint x: 956, endPoint y: 359, distance: 19.4
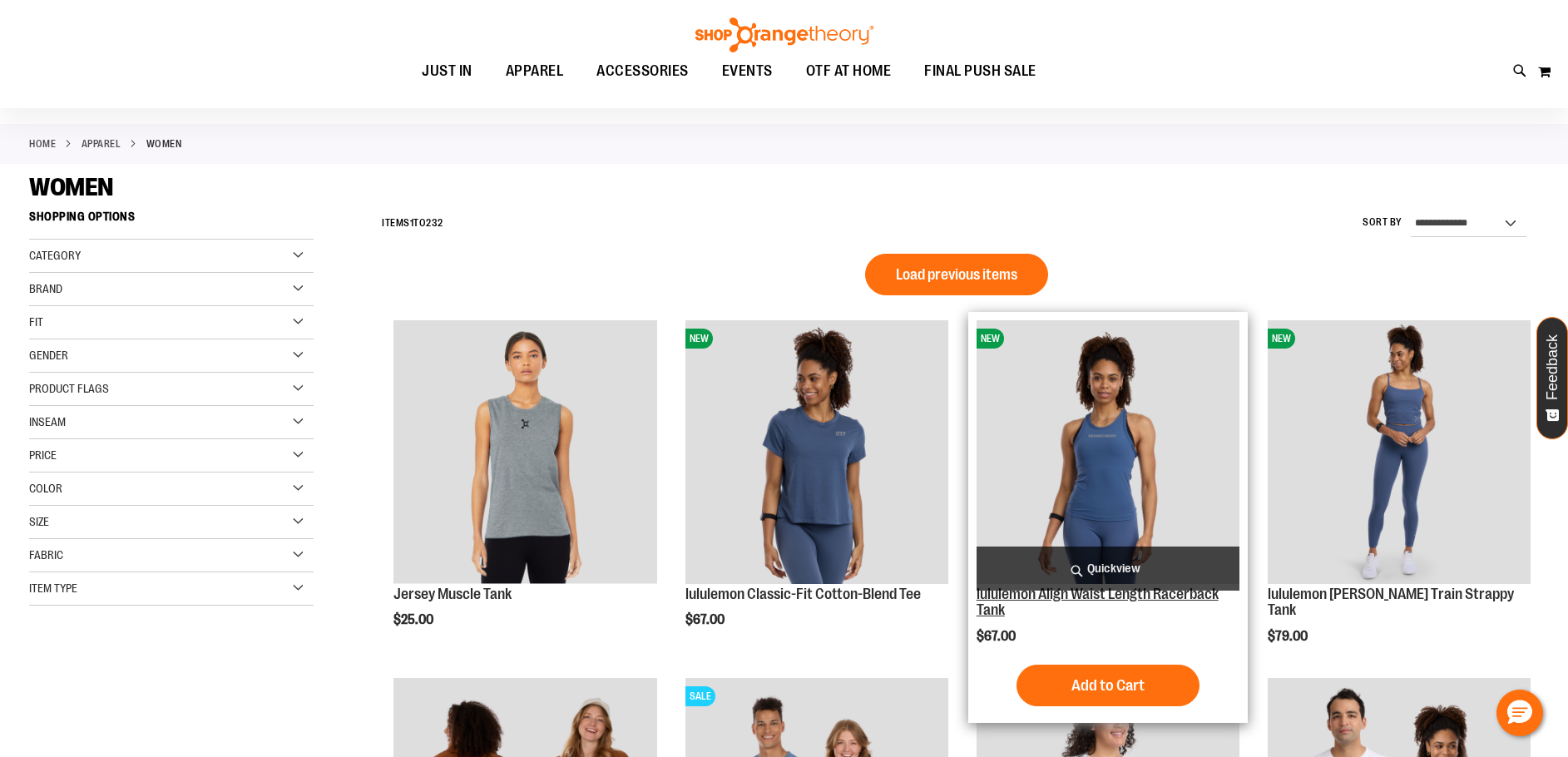
scroll to position [248, 0]
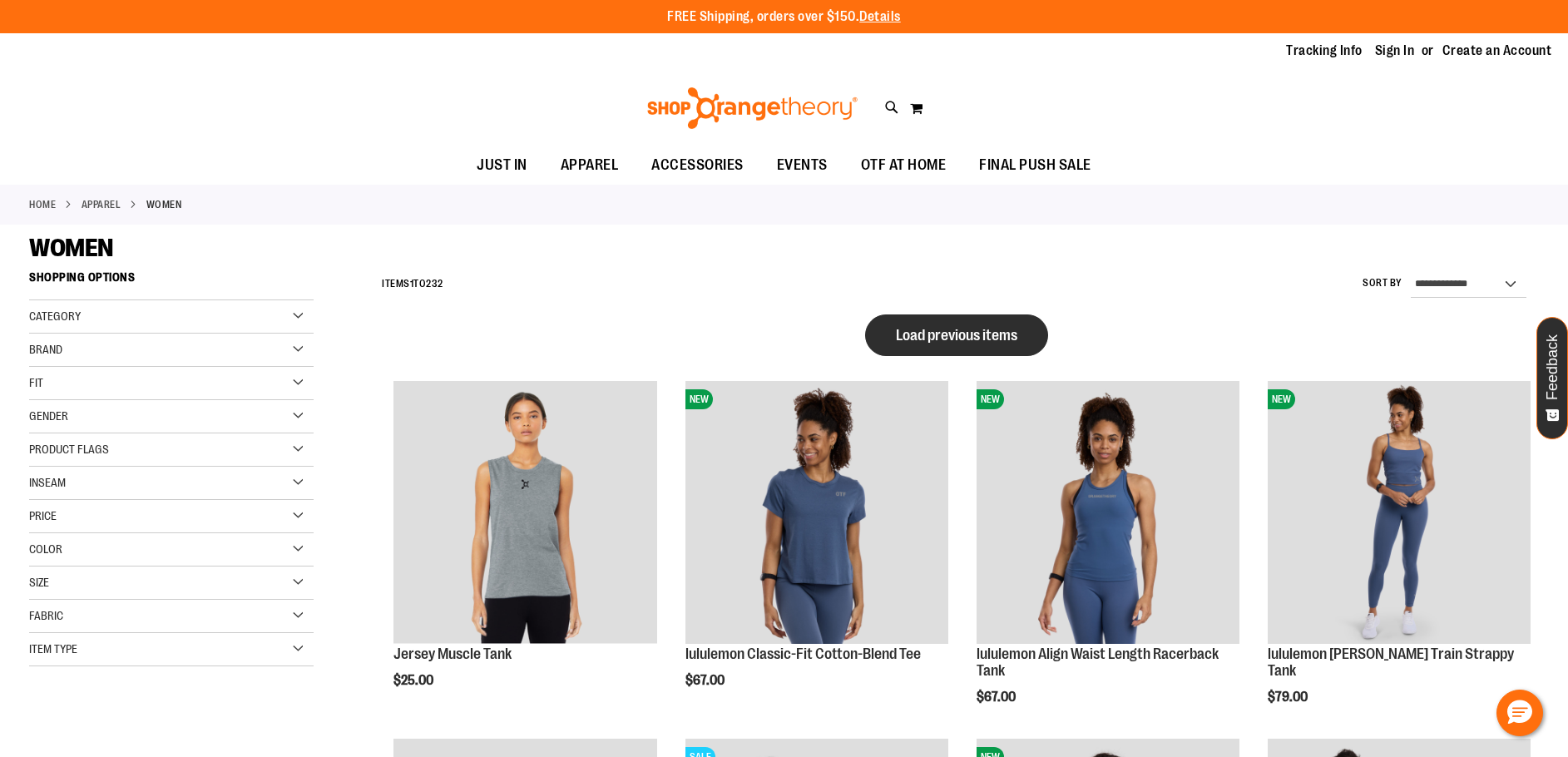
click at [969, 342] on span "Load previous items" at bounding box center [956, 335] width 121 height 16
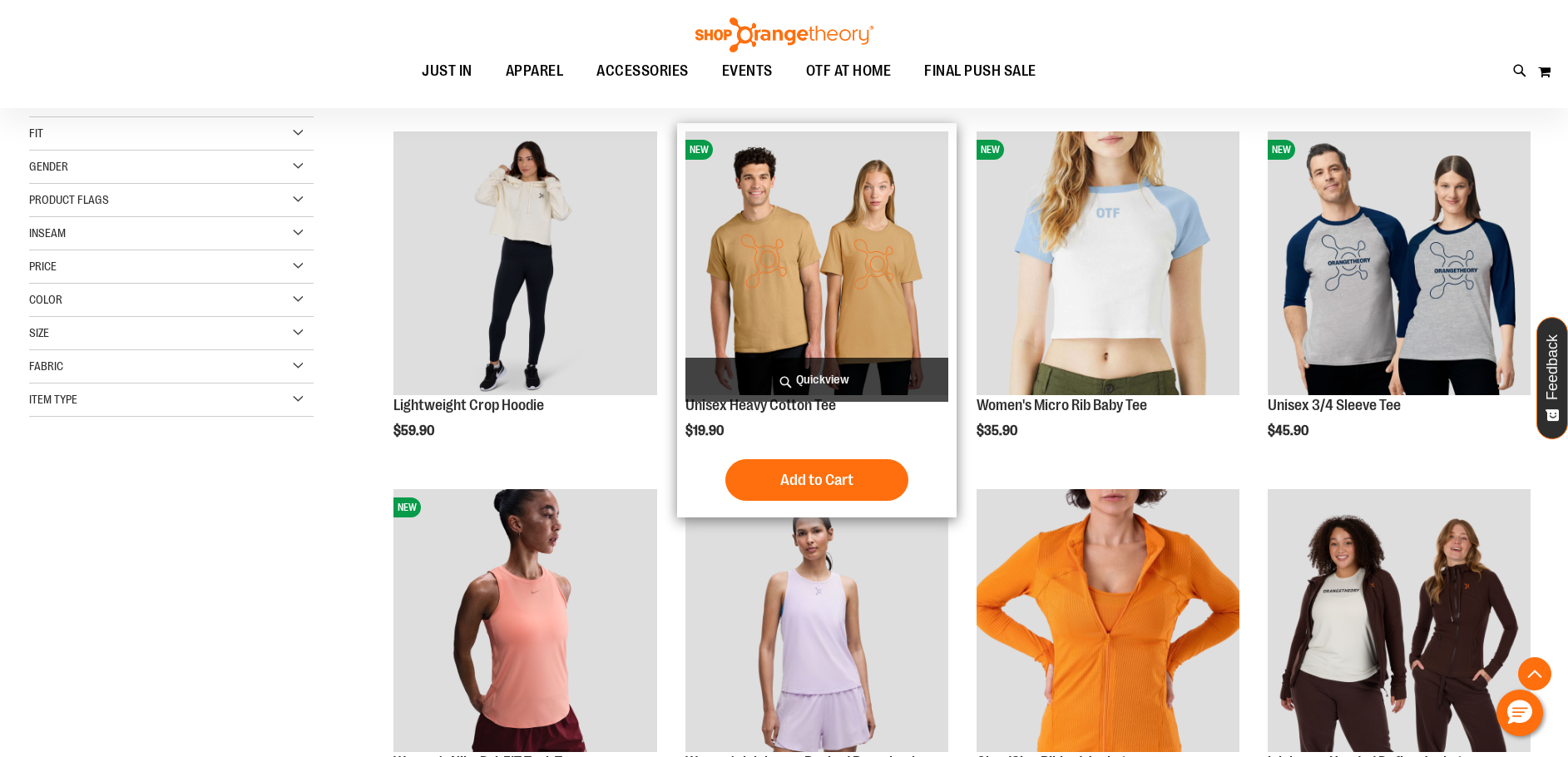
scroll to position [582, 0]
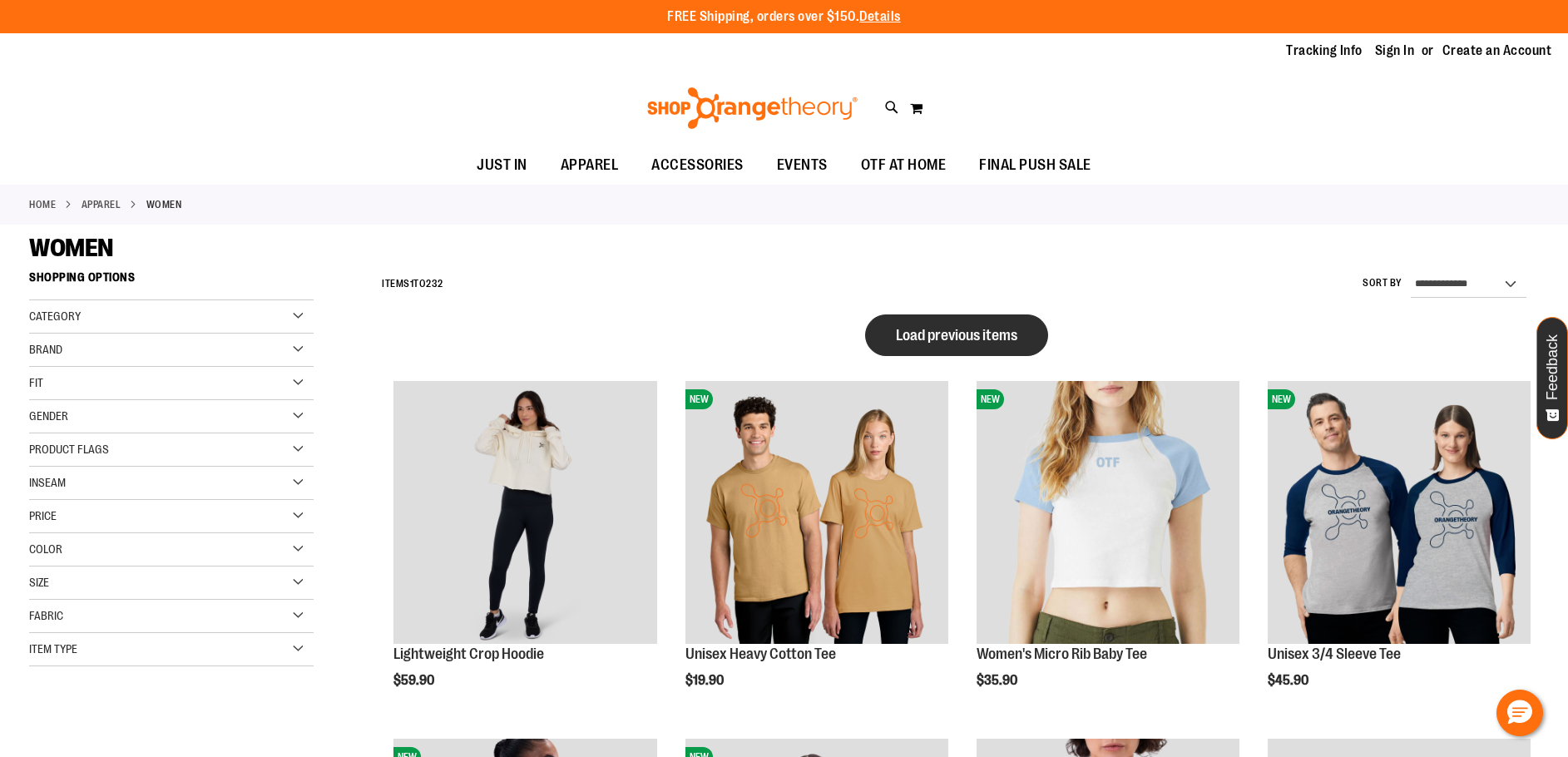
click at [956, 342] on span "Load previous items" at bounding box center [956, 335] width 121 height 16
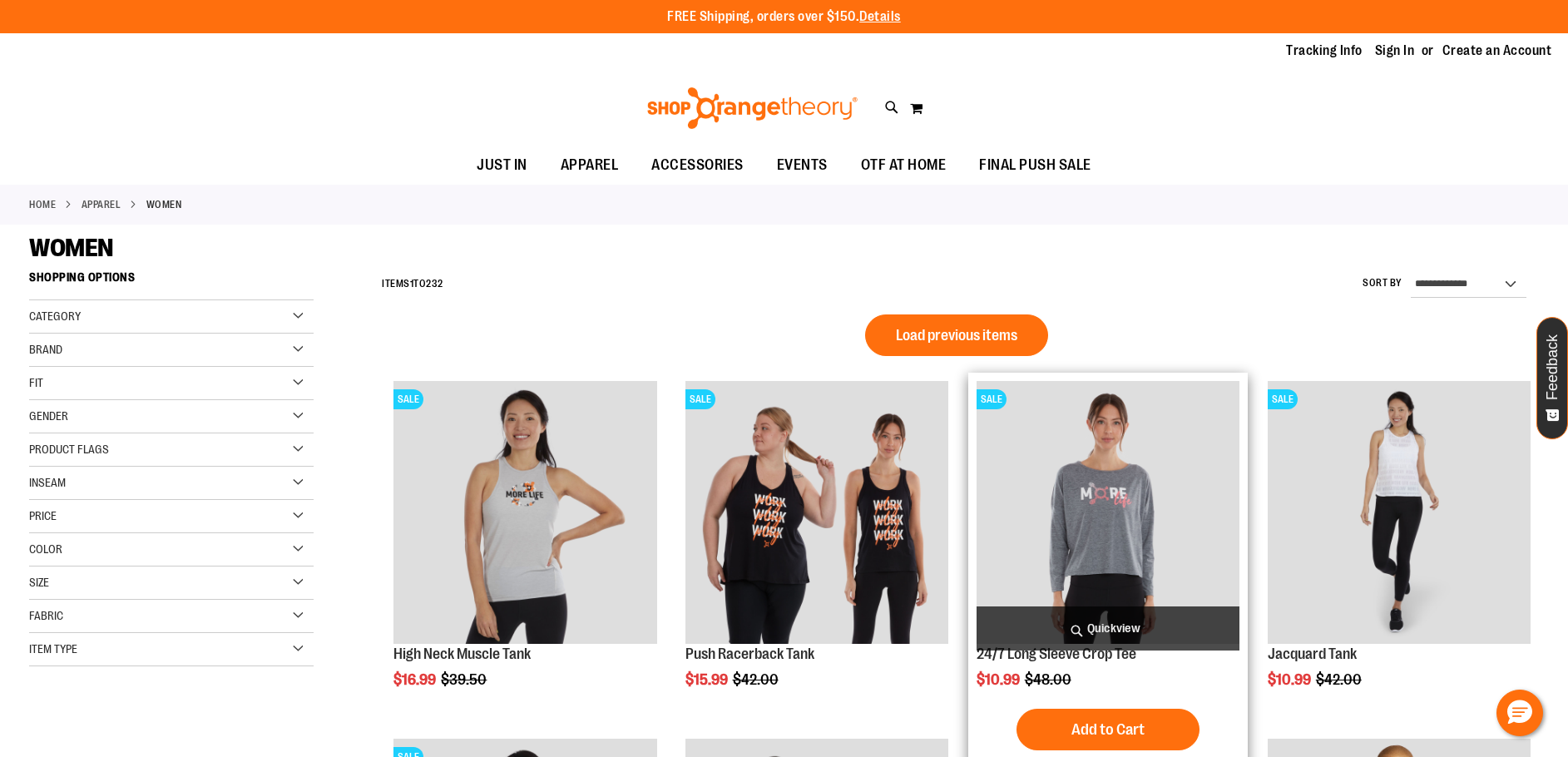
click at [975, 346] on button "Load previous items" at bounding box center [956, 335] width 183 height 42
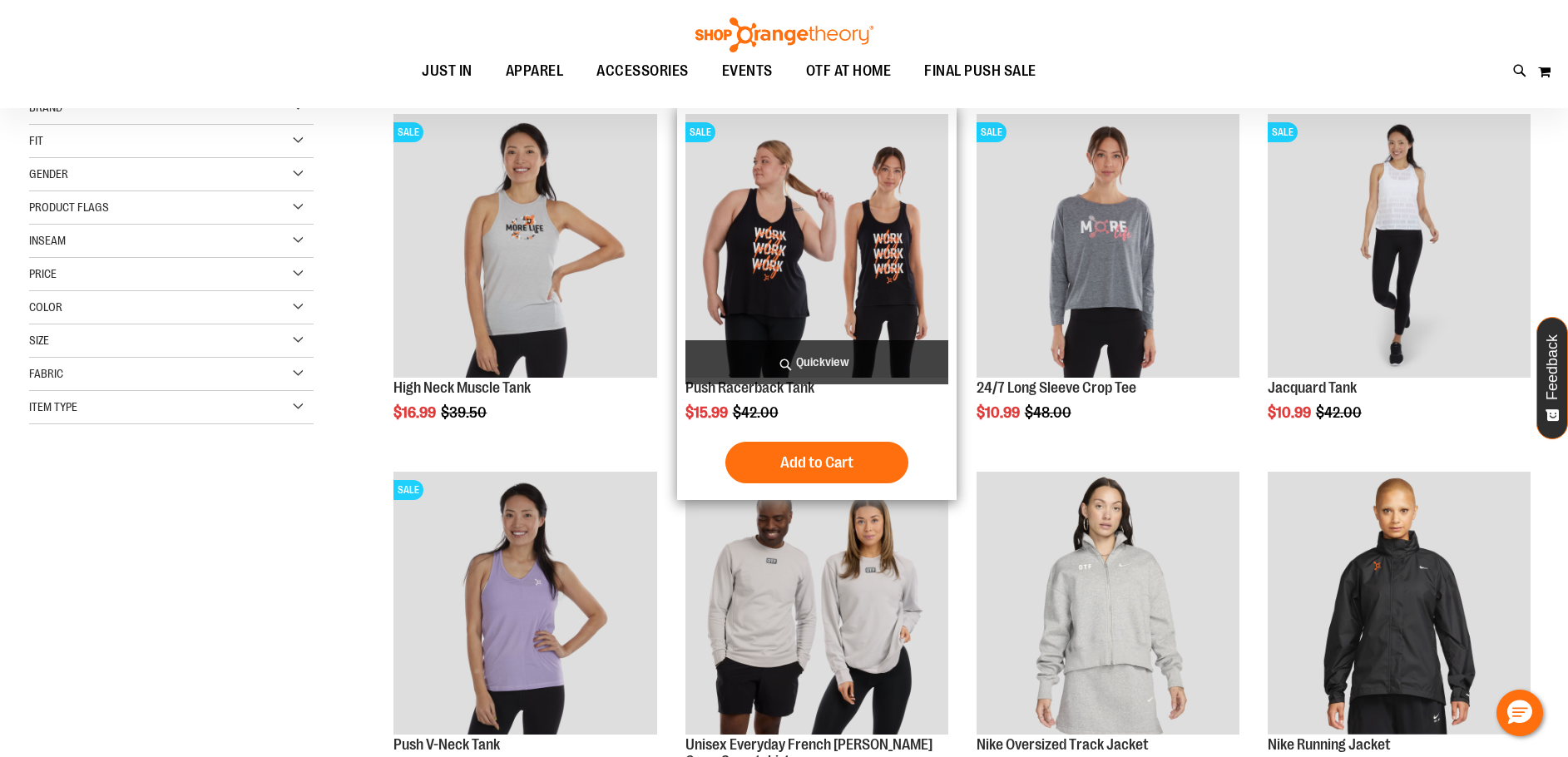
scroll to position [332, 0]
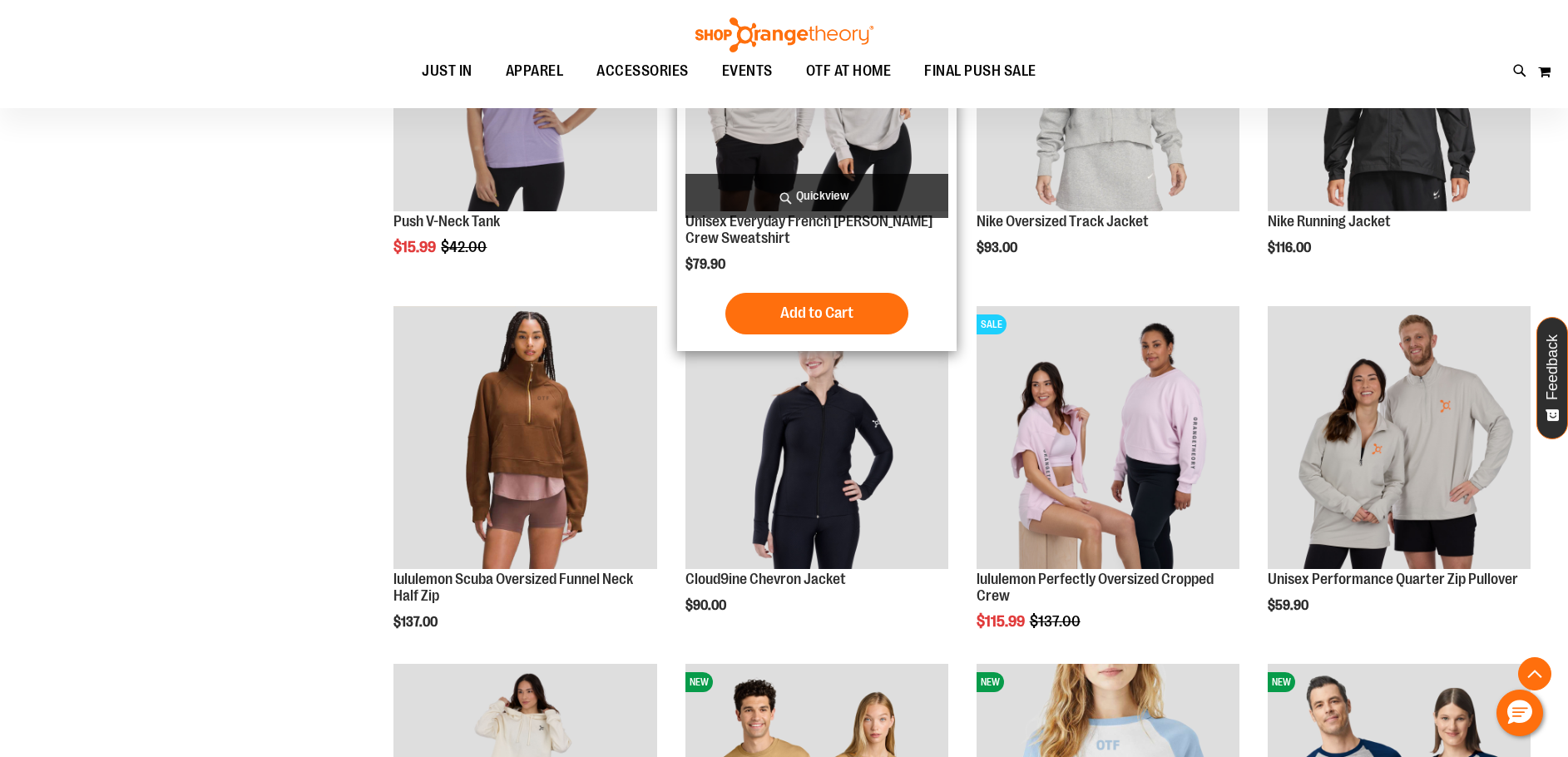
scroll to position [1947, 0]
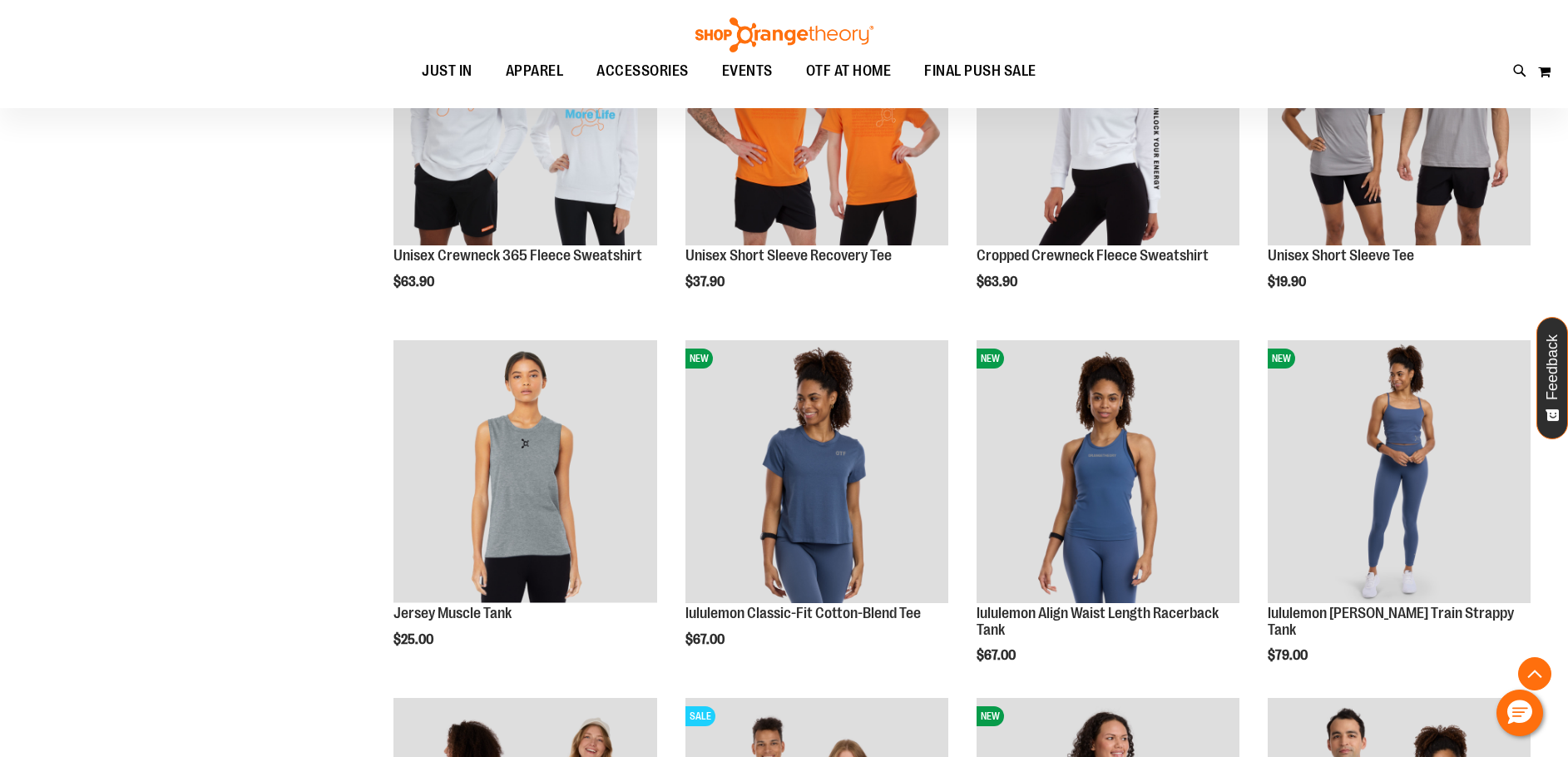
scroll to position [3278, 0]
